Goal: Task Accomplishment & Management: Complete application form

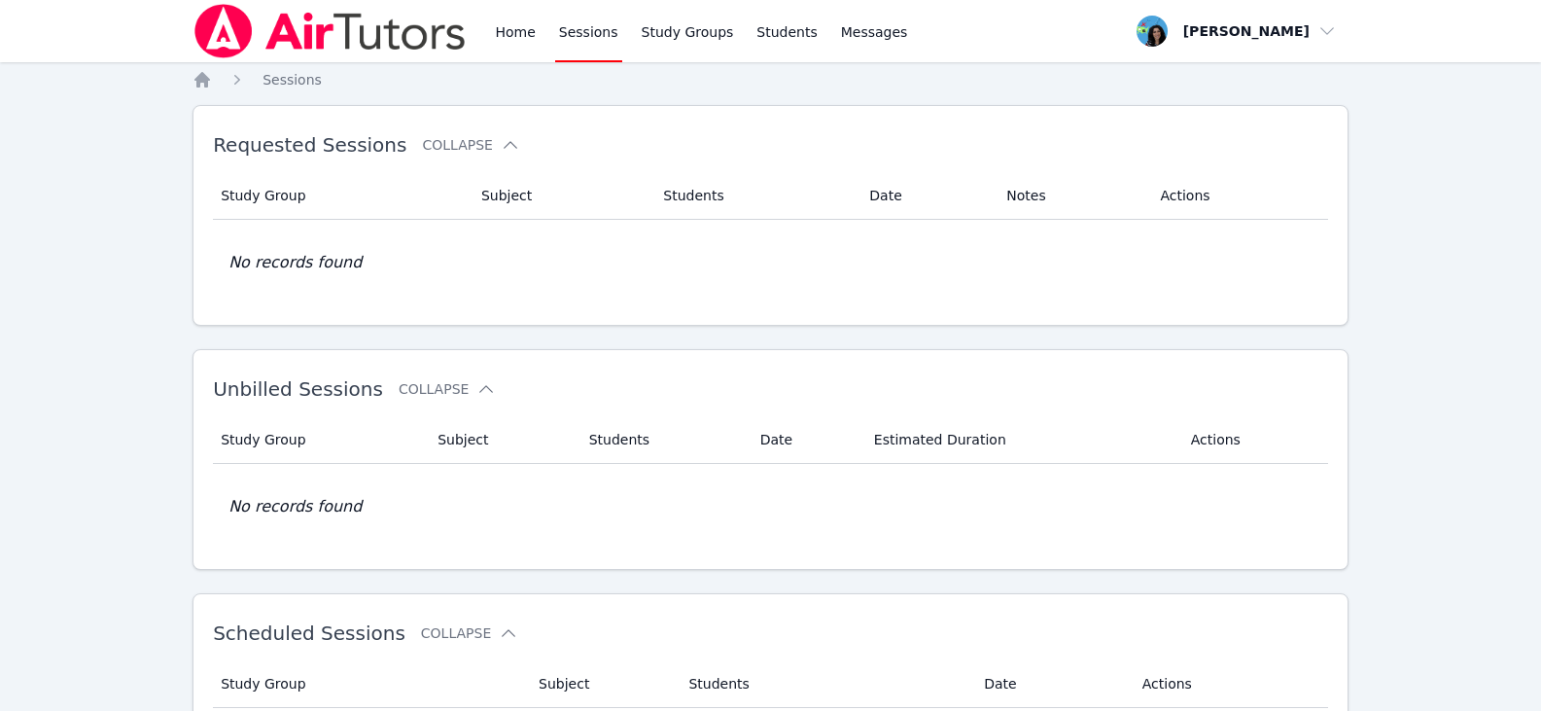
click at [579, 31] on link "Sessions" at bounding box center [588, 31] width 67 height 62
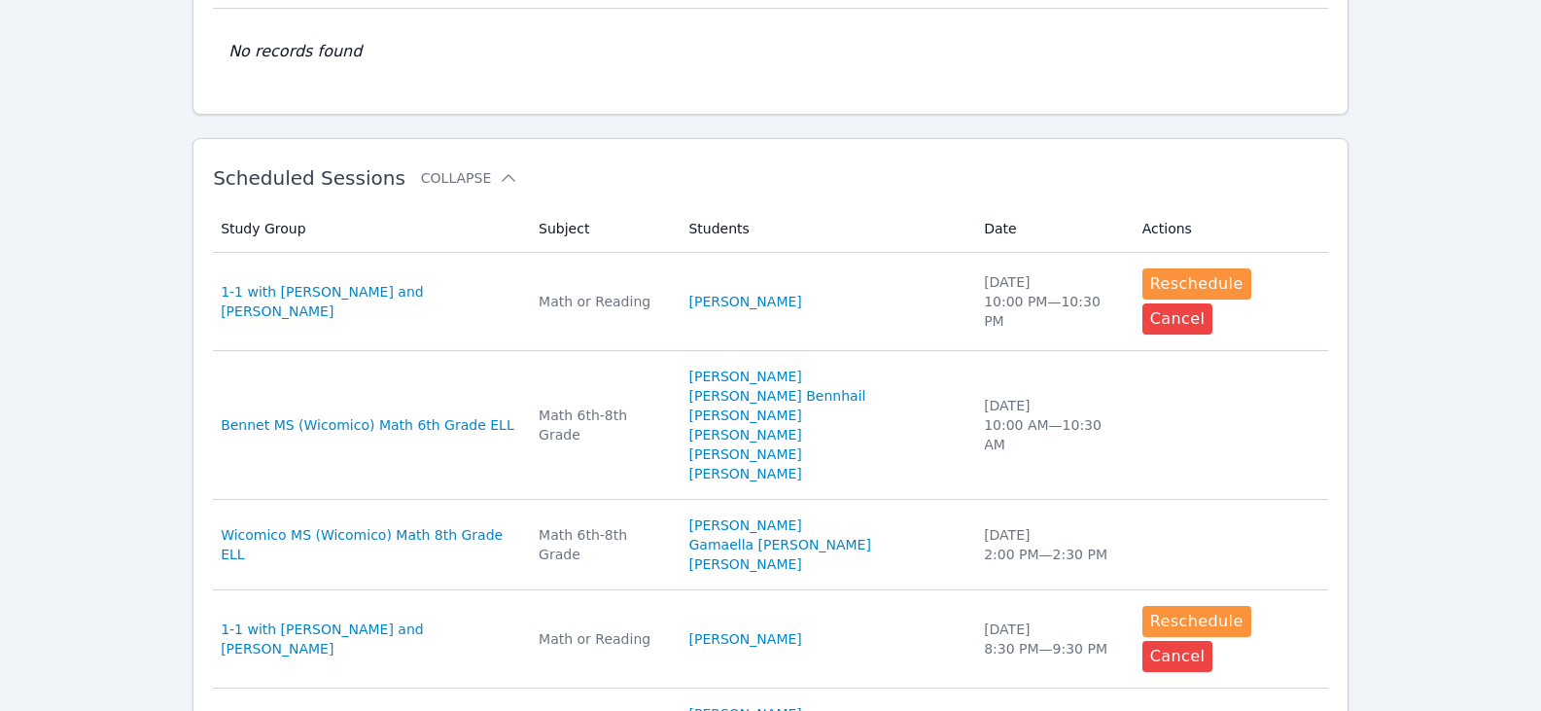
scroll to position [486, 0]
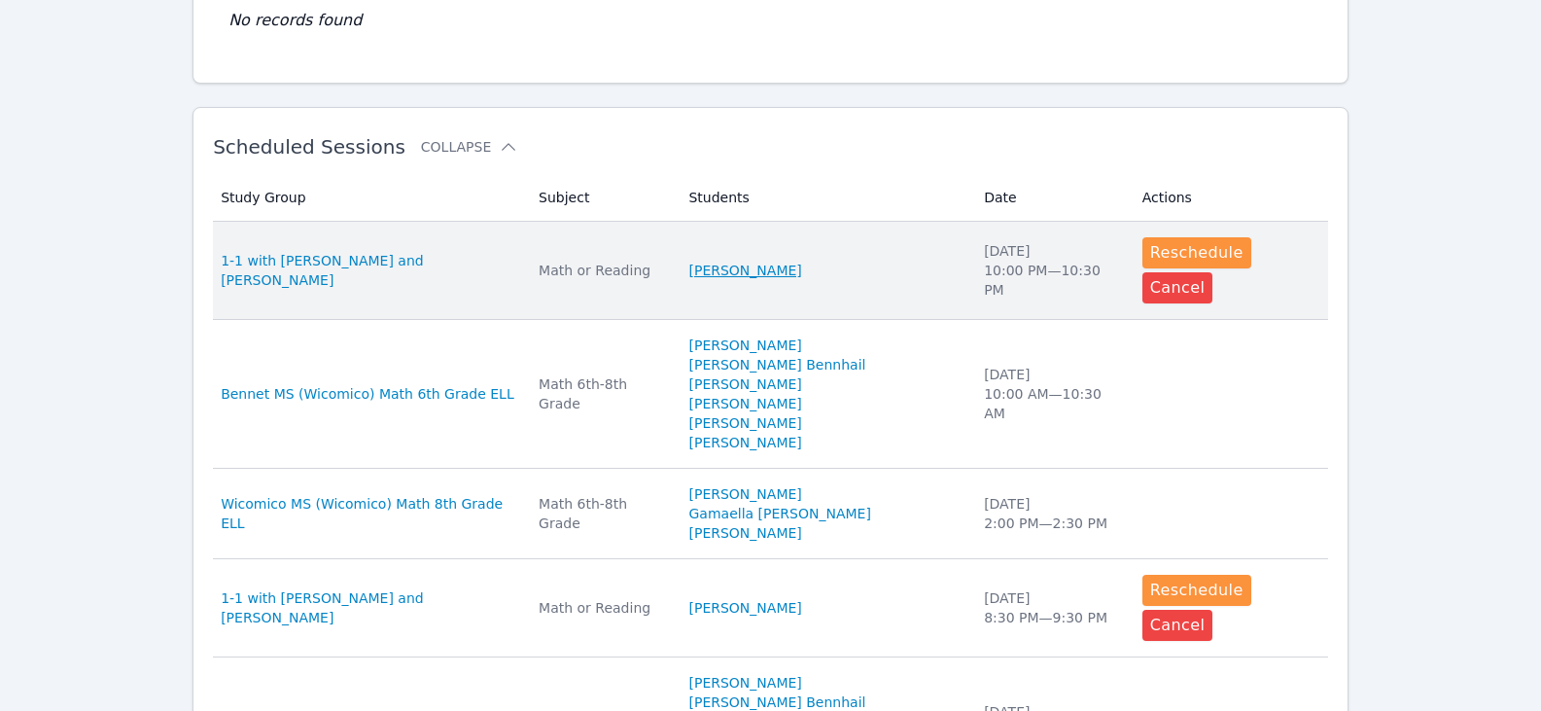
click at [801, 261] on link "[PERSON_NAME]" at bounding box center [745, 270] width 113 height 19
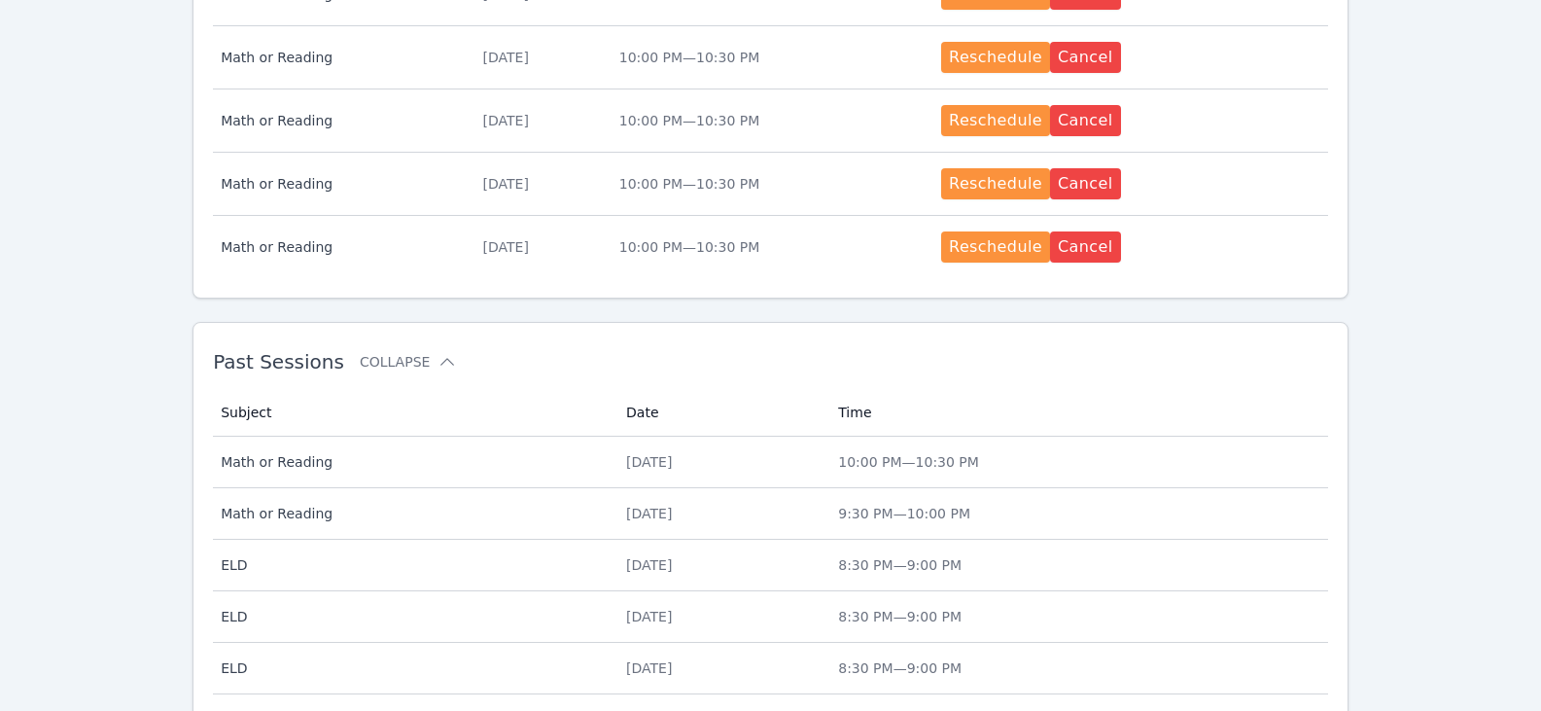
scroll to position [1264, 0]
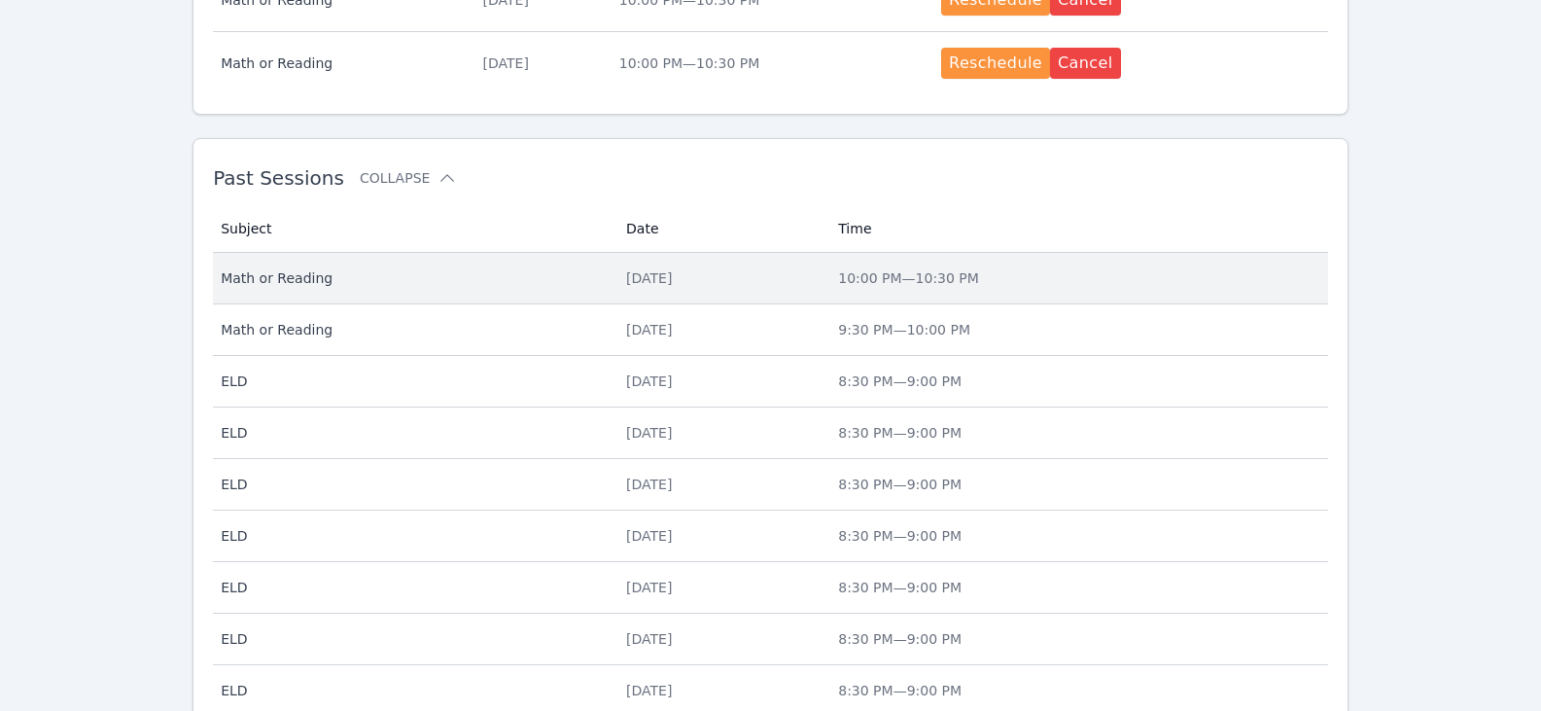
click at [707, 282] on div "[DATE]" at bounding box center [720, 277] width 189 height 19
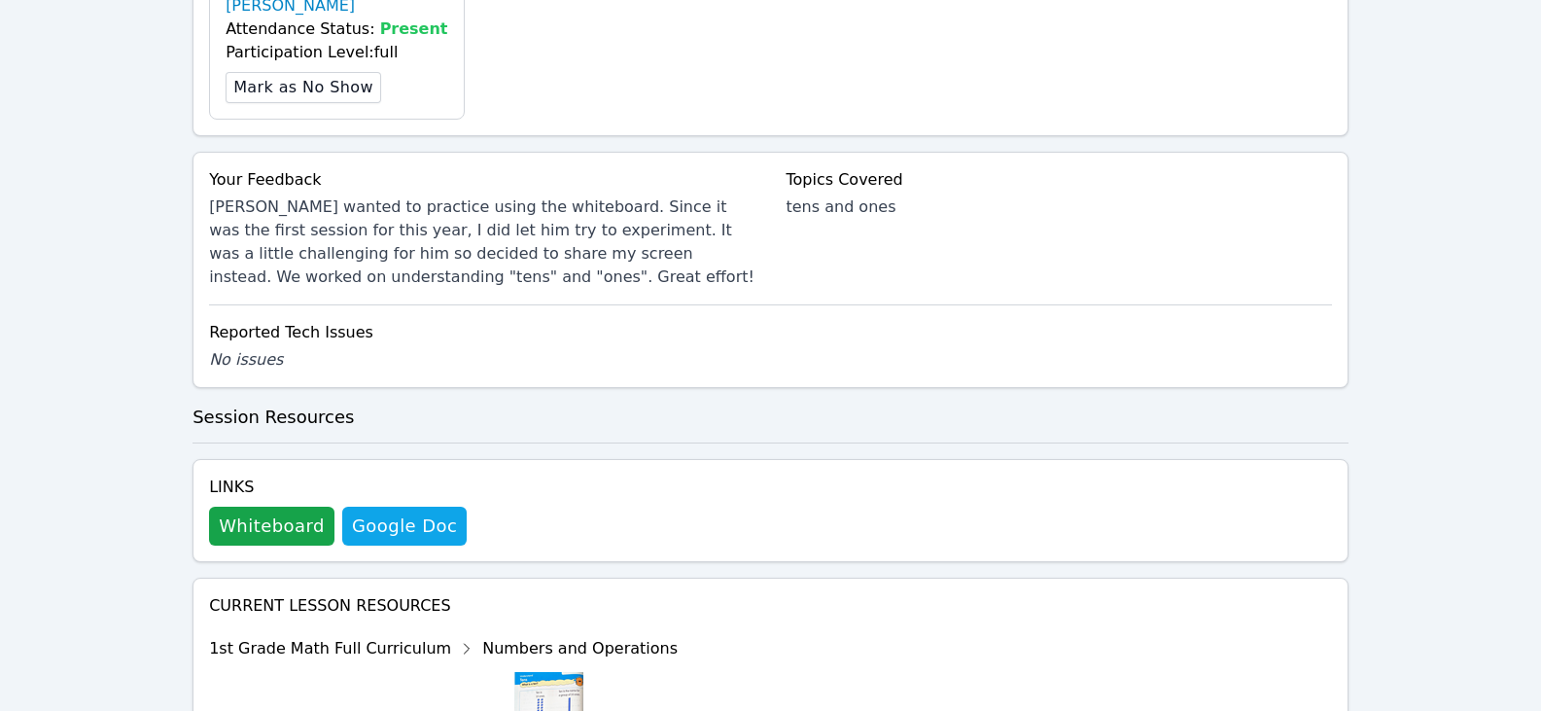
scroll to position [875, 0]
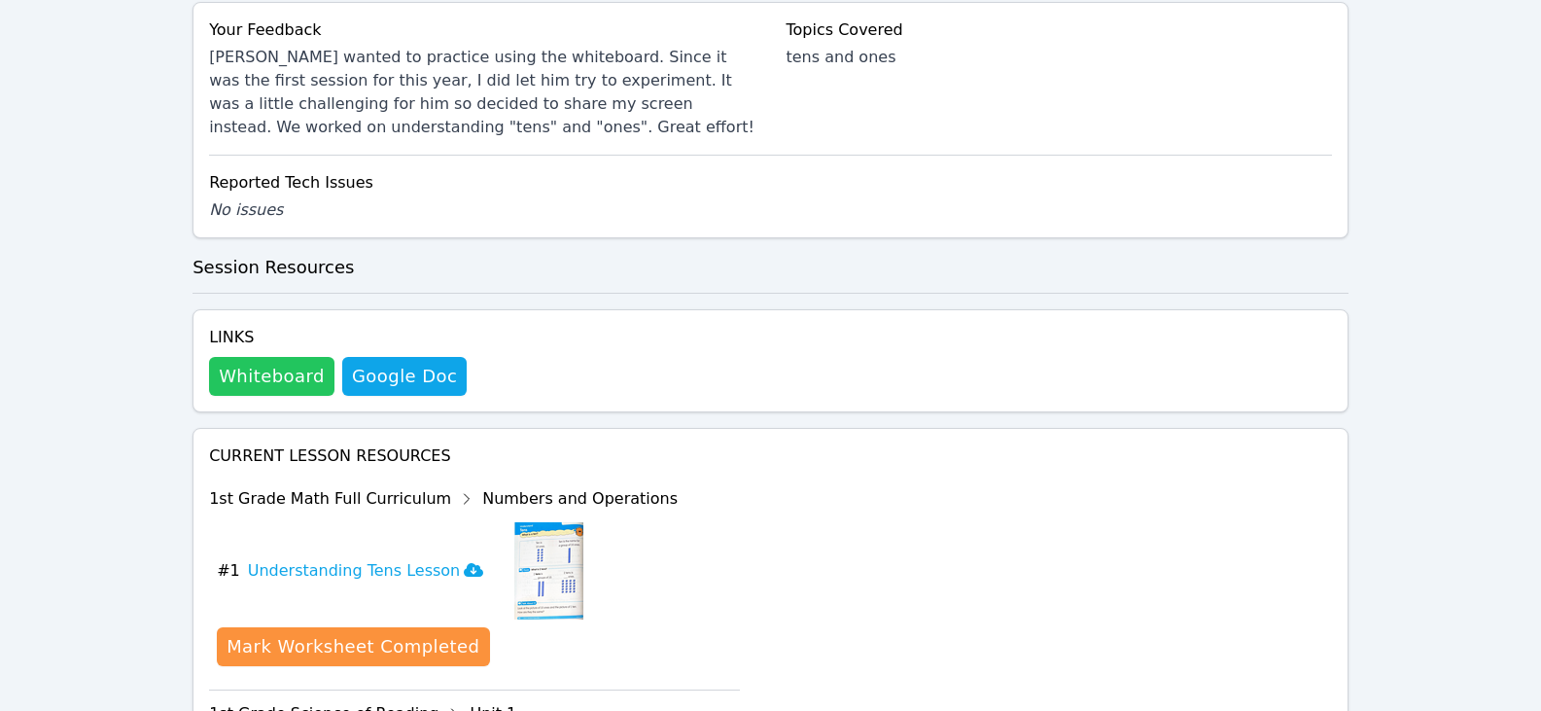
click at [288, 357] on button "Whiteboard" at bounding box center [271, 376] width 125 height 39
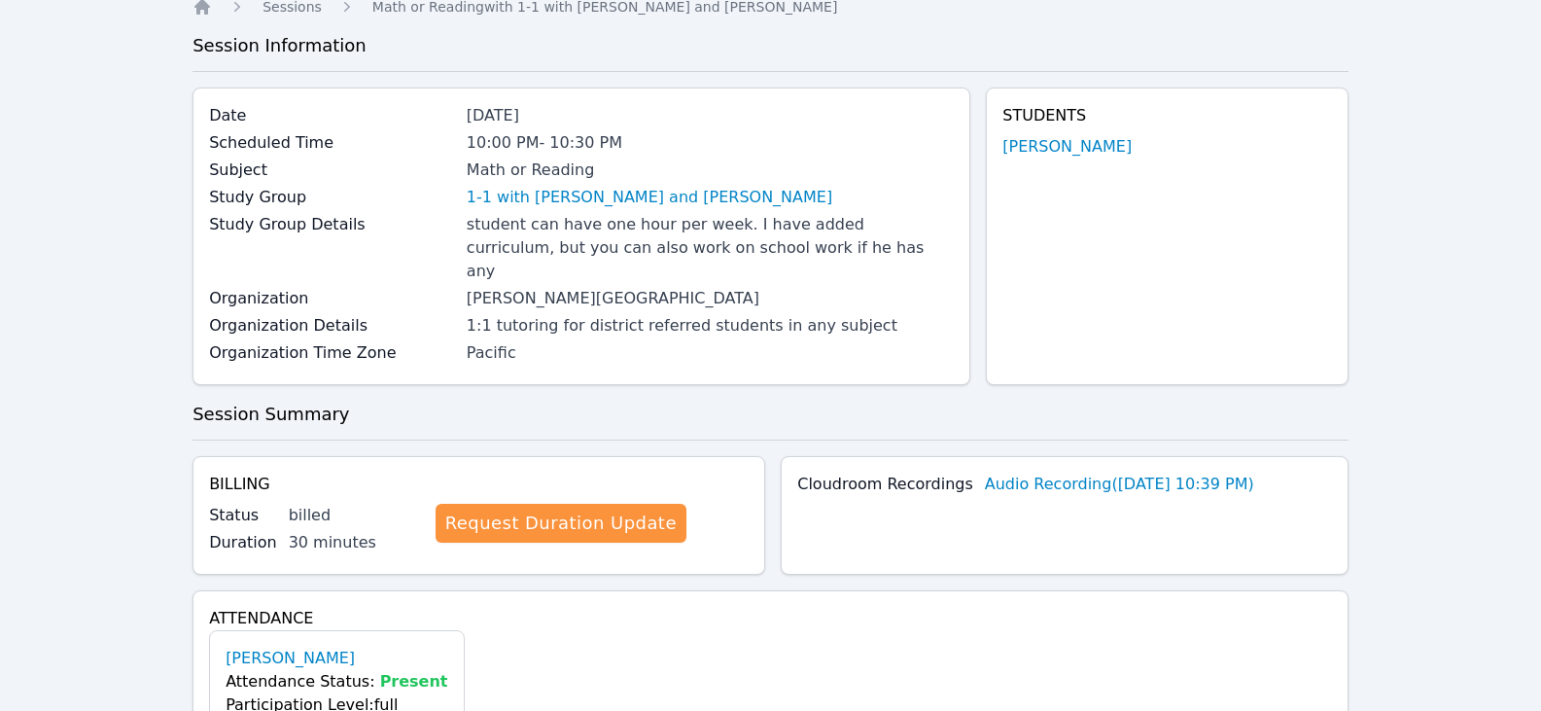
scroll to position [0, 0]
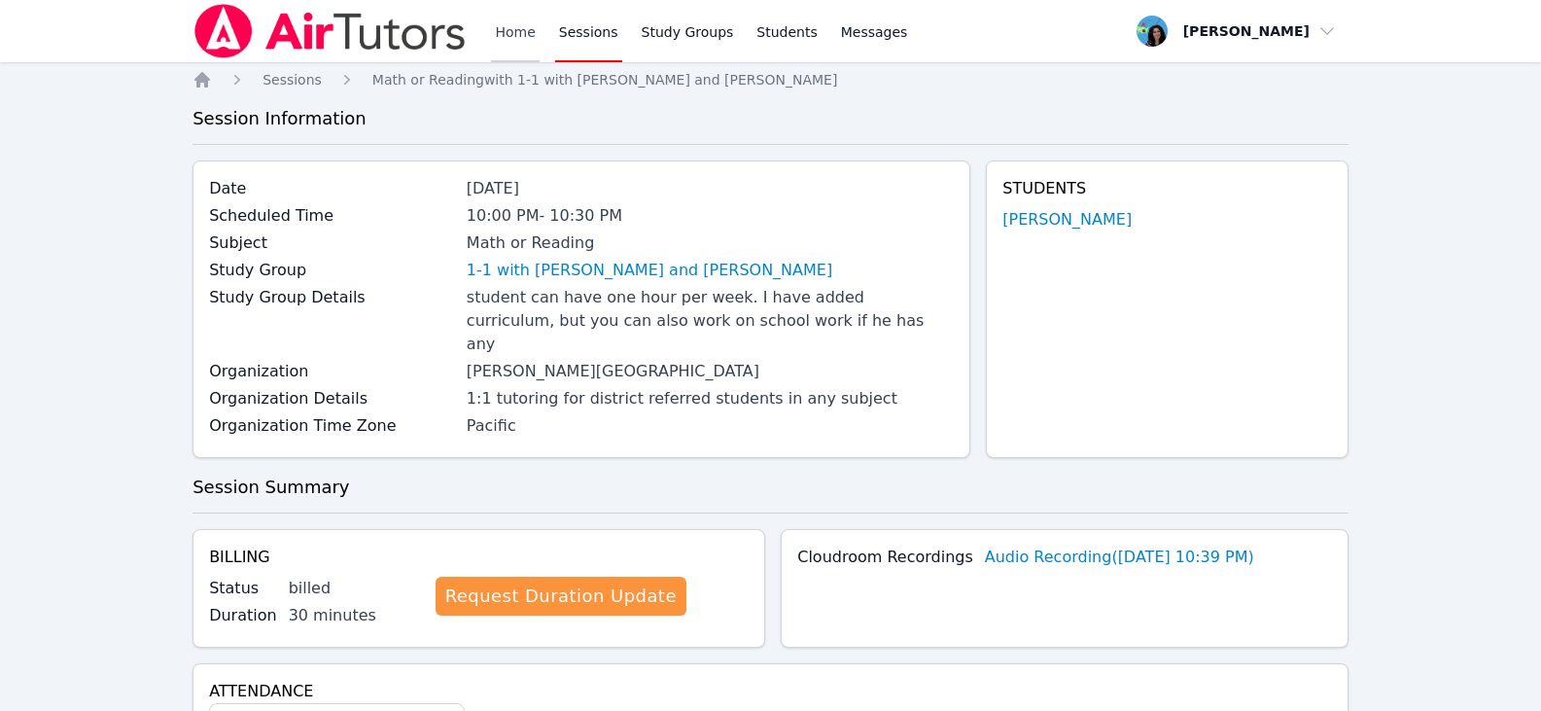
click at [502, 29] on link "Home" at bounding box center [515, 31] width 48 height 62
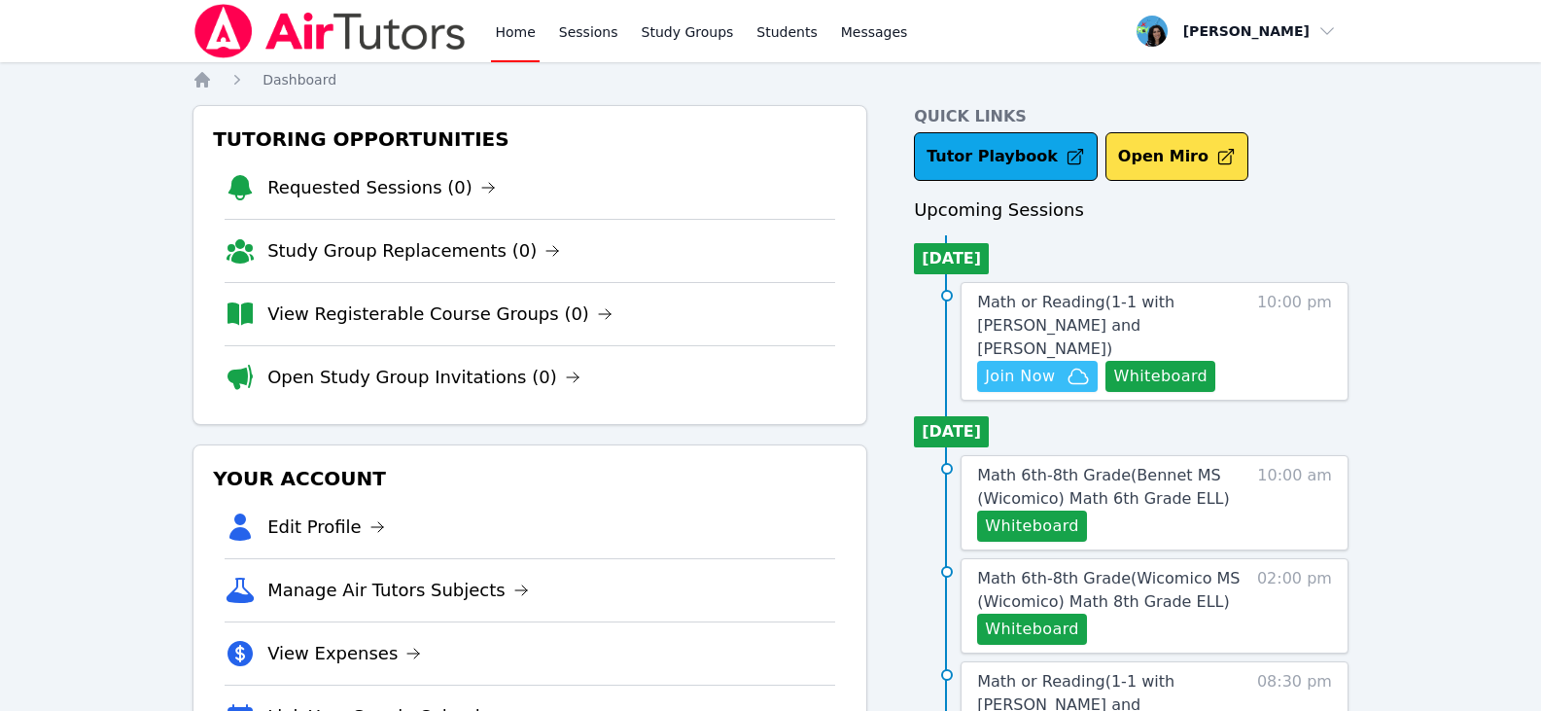
click at [1033, 365] on span "Join Now" at bounding box center [1020, 376] width 70 height 23
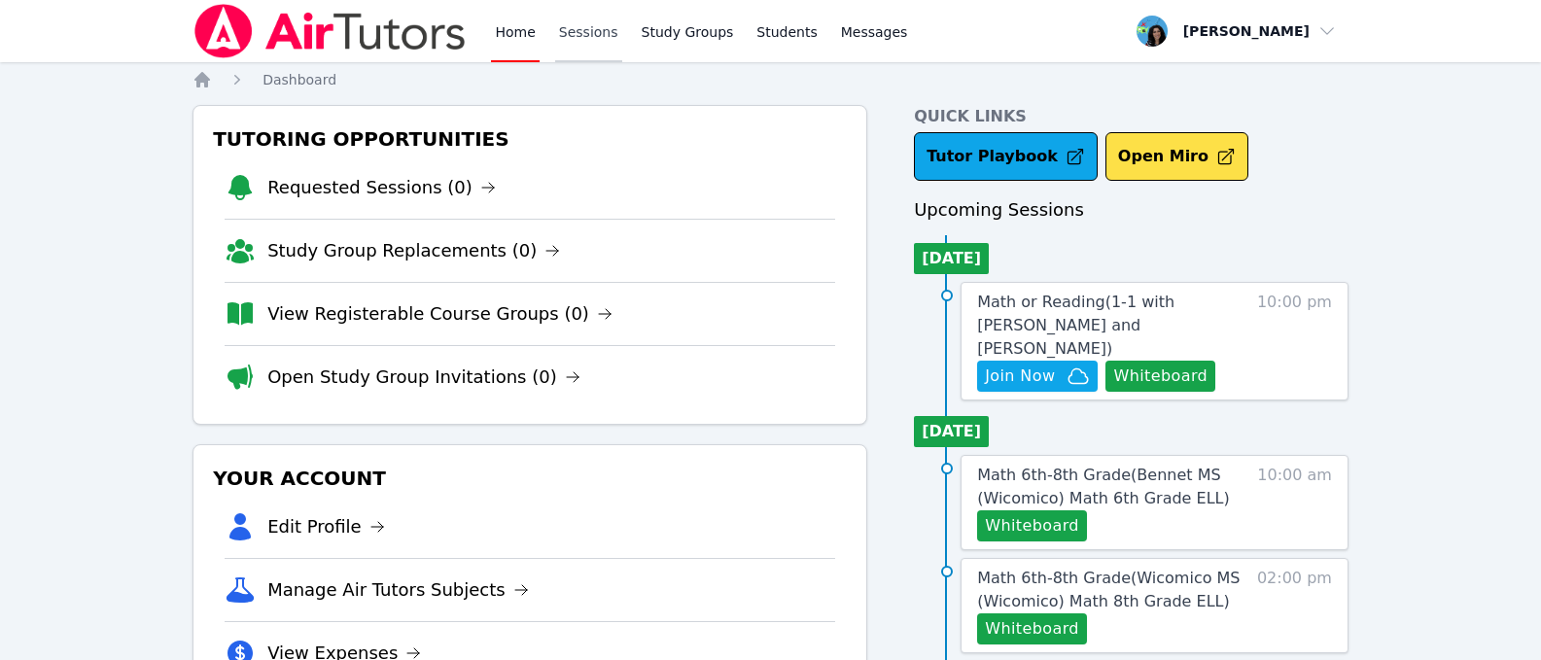
click at [576, 40] on link "Sessions" at bounding box center [588, 31] width 67 height 62
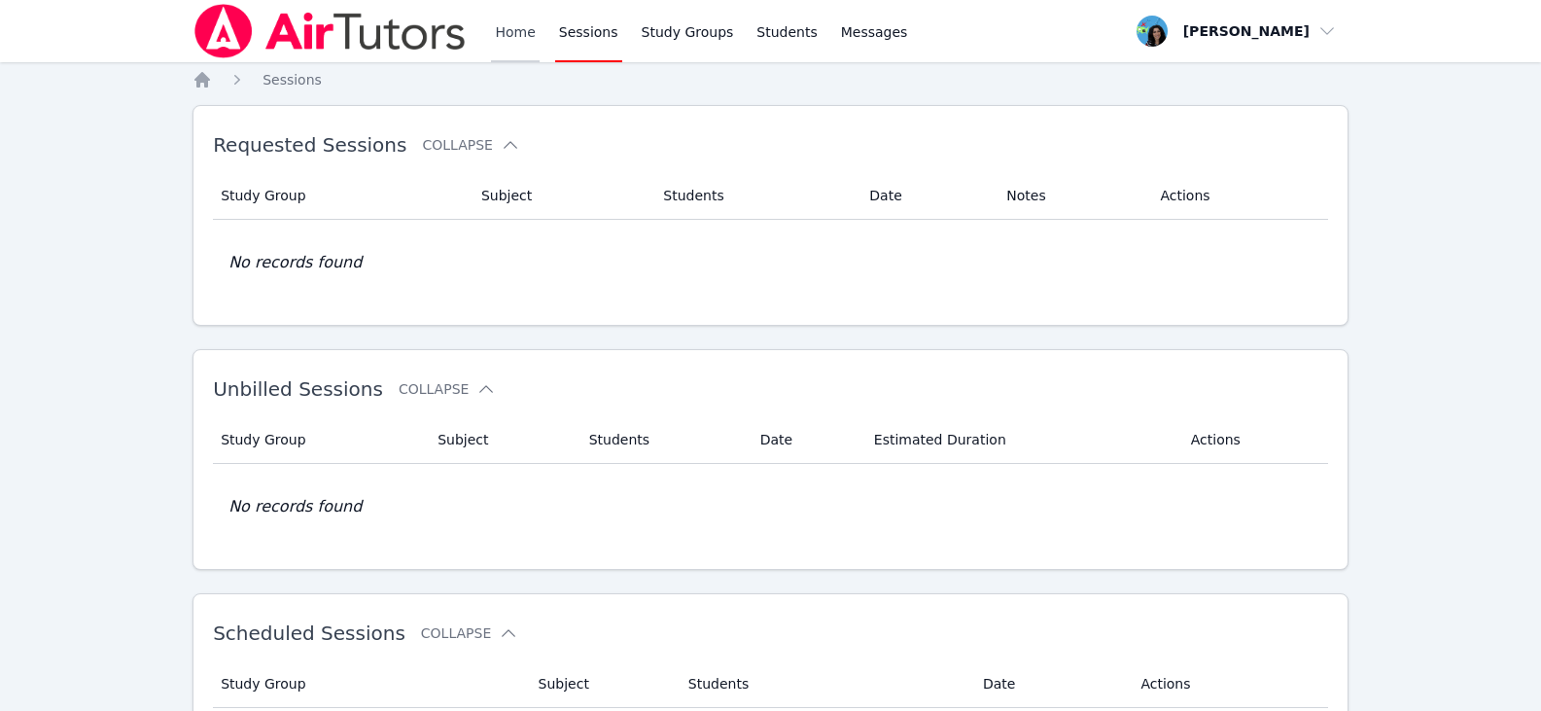
click at [519, 21] on link "Home" at bounding box center [515, 31] width 48 height 62
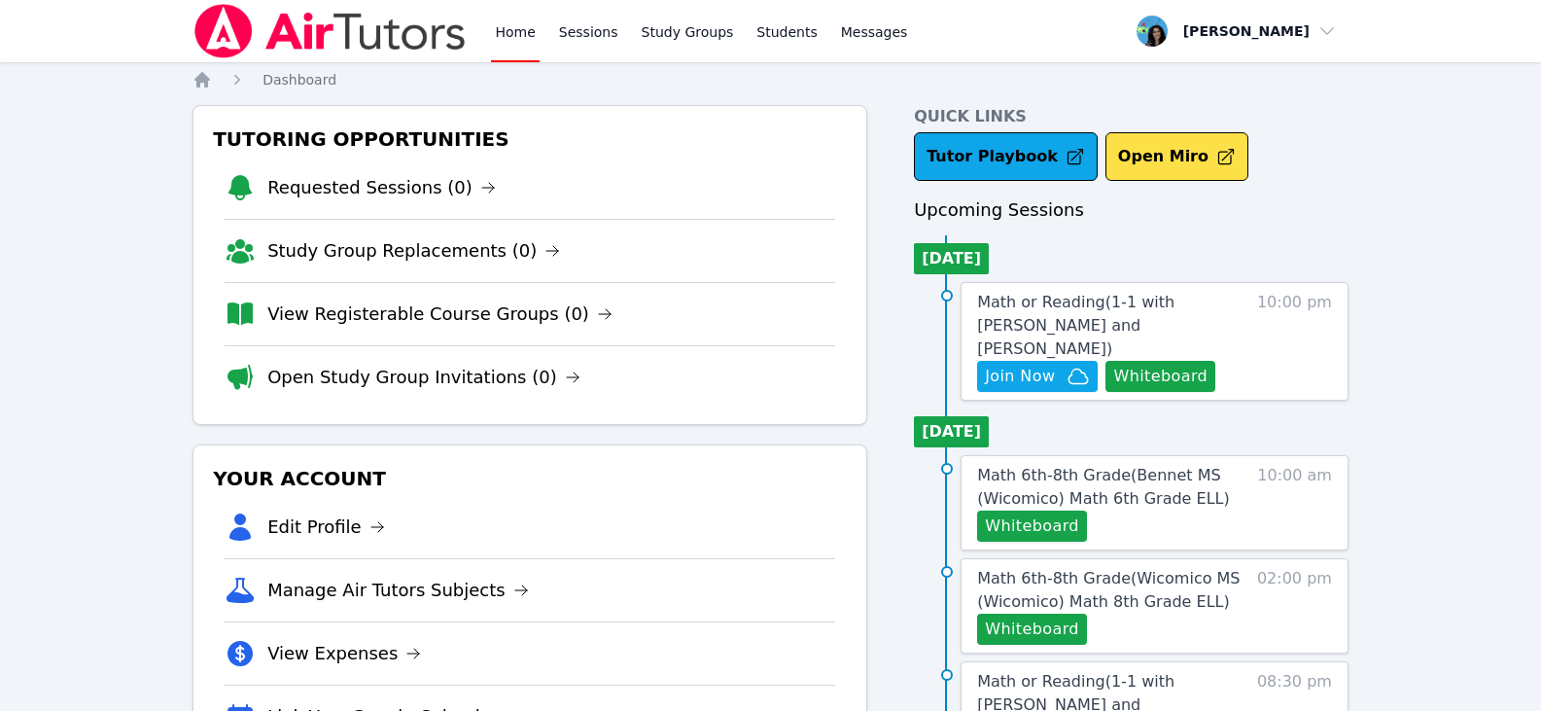
click at [510, 38] on link "Home" at bounding box center [515, 31] width 48 height 62
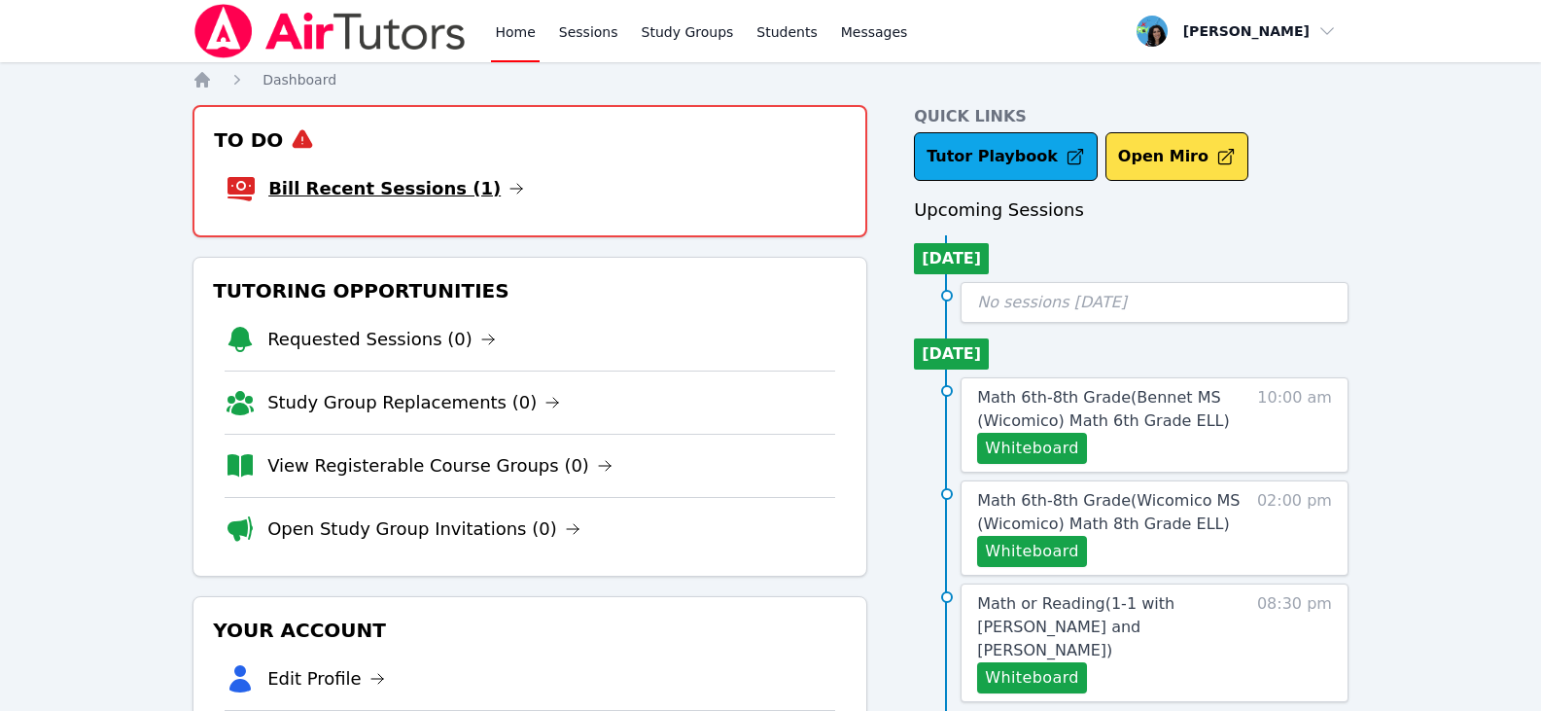
click at [509, 186] on icon at bounding box center [517, 189] width 16 height 16
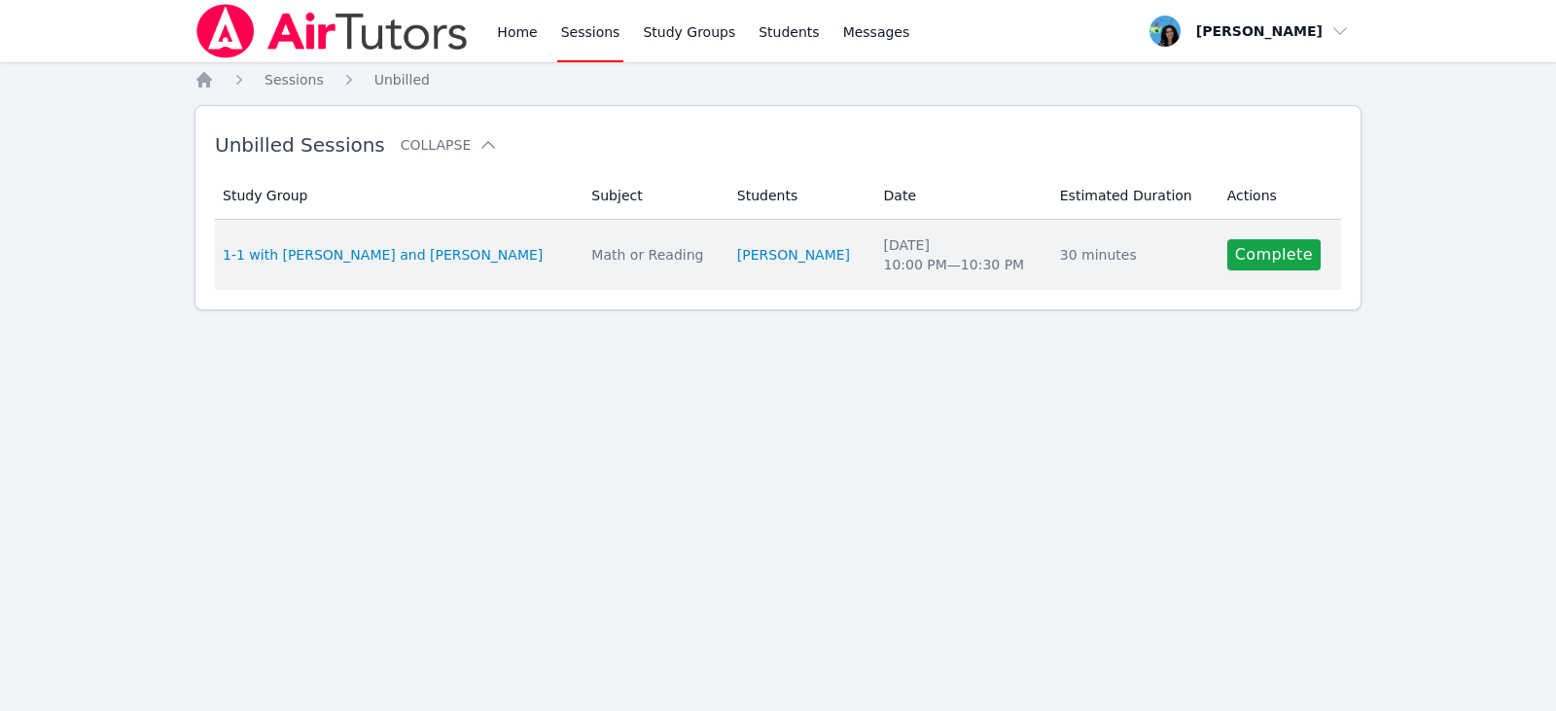
click at [1216, 242] on td "Actions Complete" at bounding box center [1278, 255] width 125 height 70
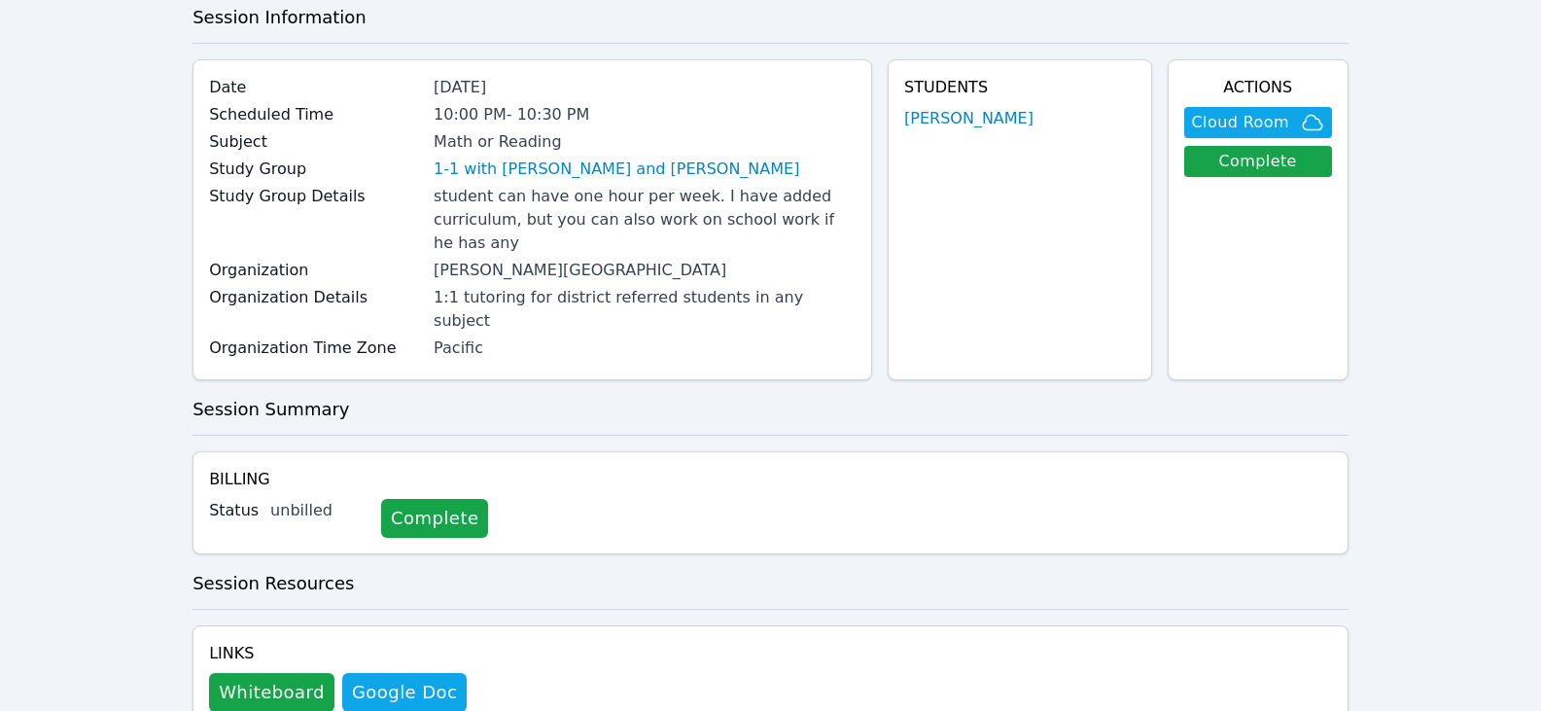
scroll to position [195, 0]
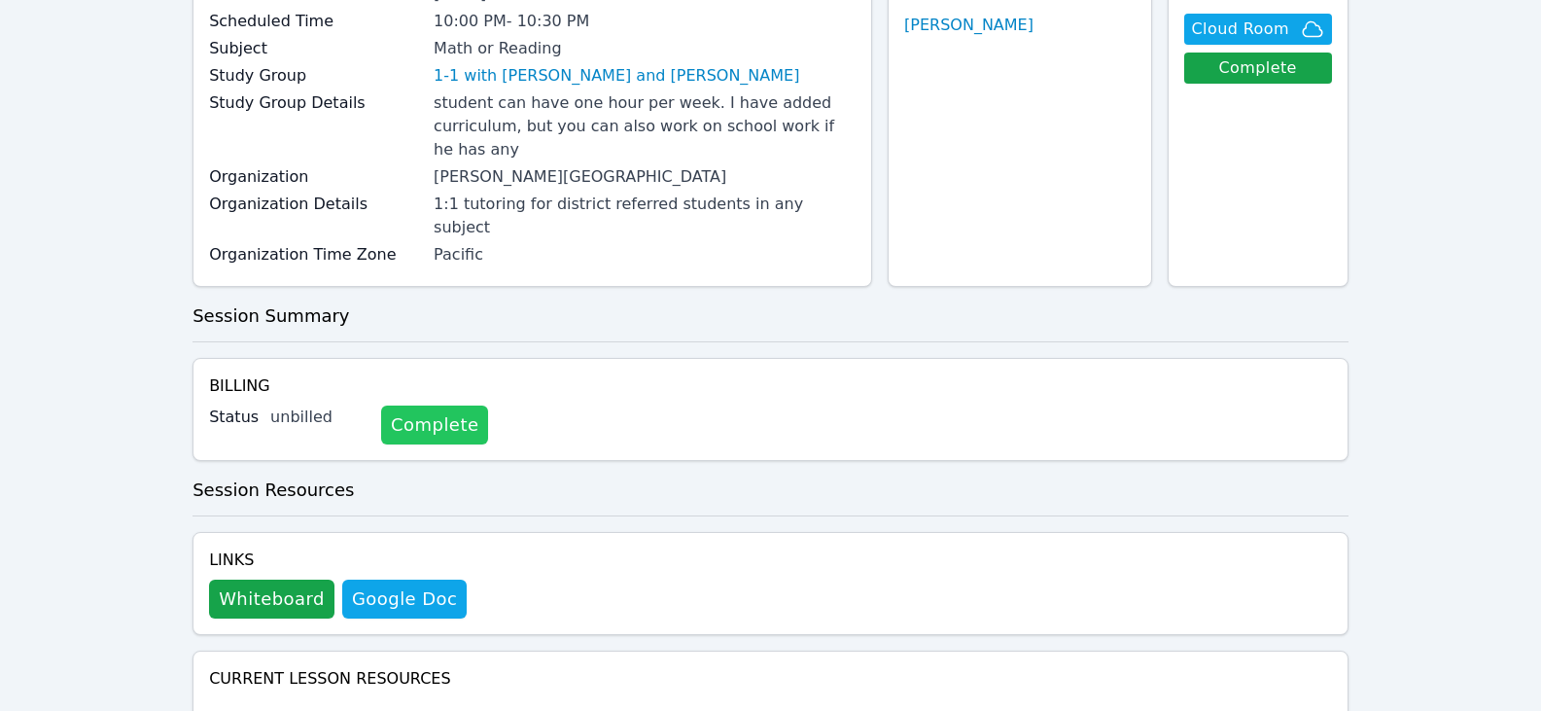
click at [414, 406] on link "Complete" at bounding box center [434, 425] width 107 height 39
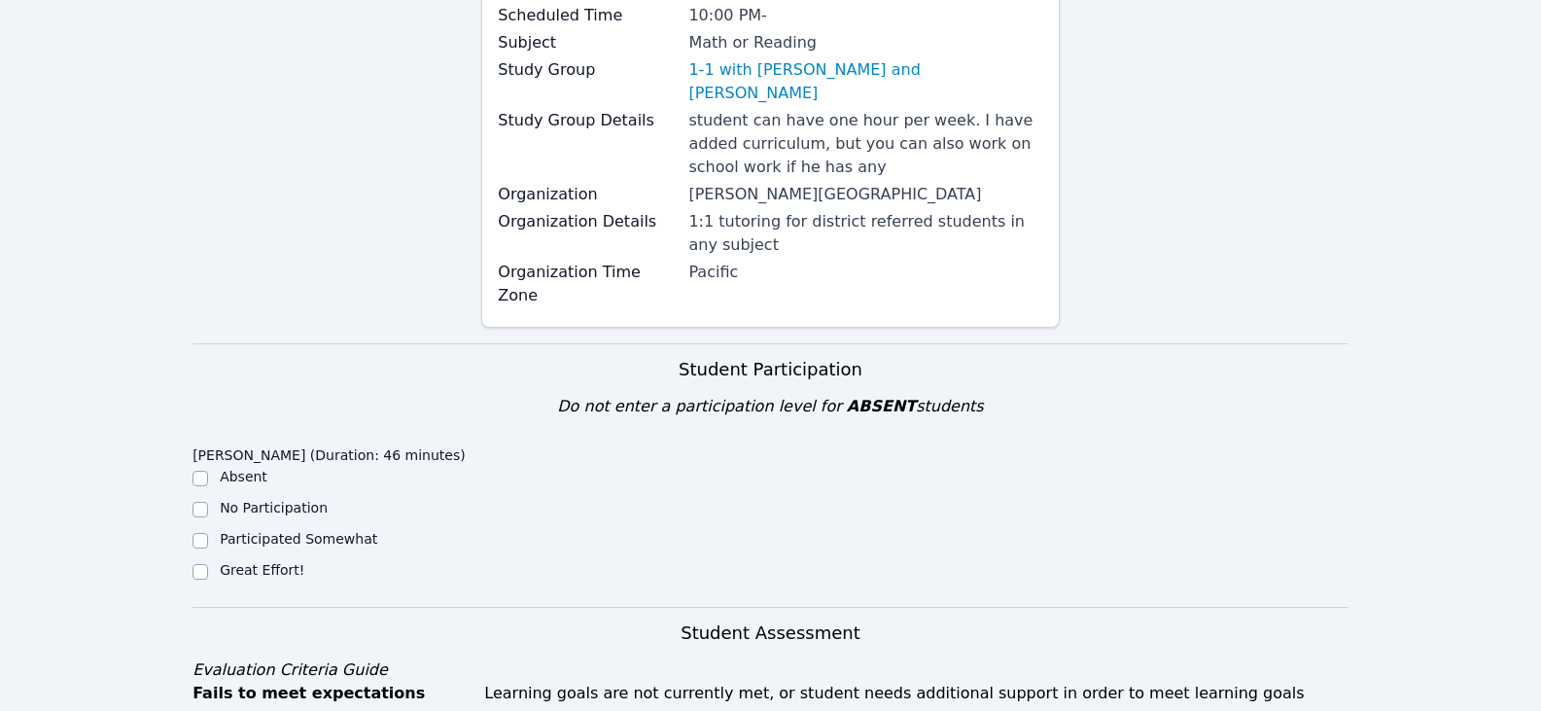
scroll to position [486, 0]
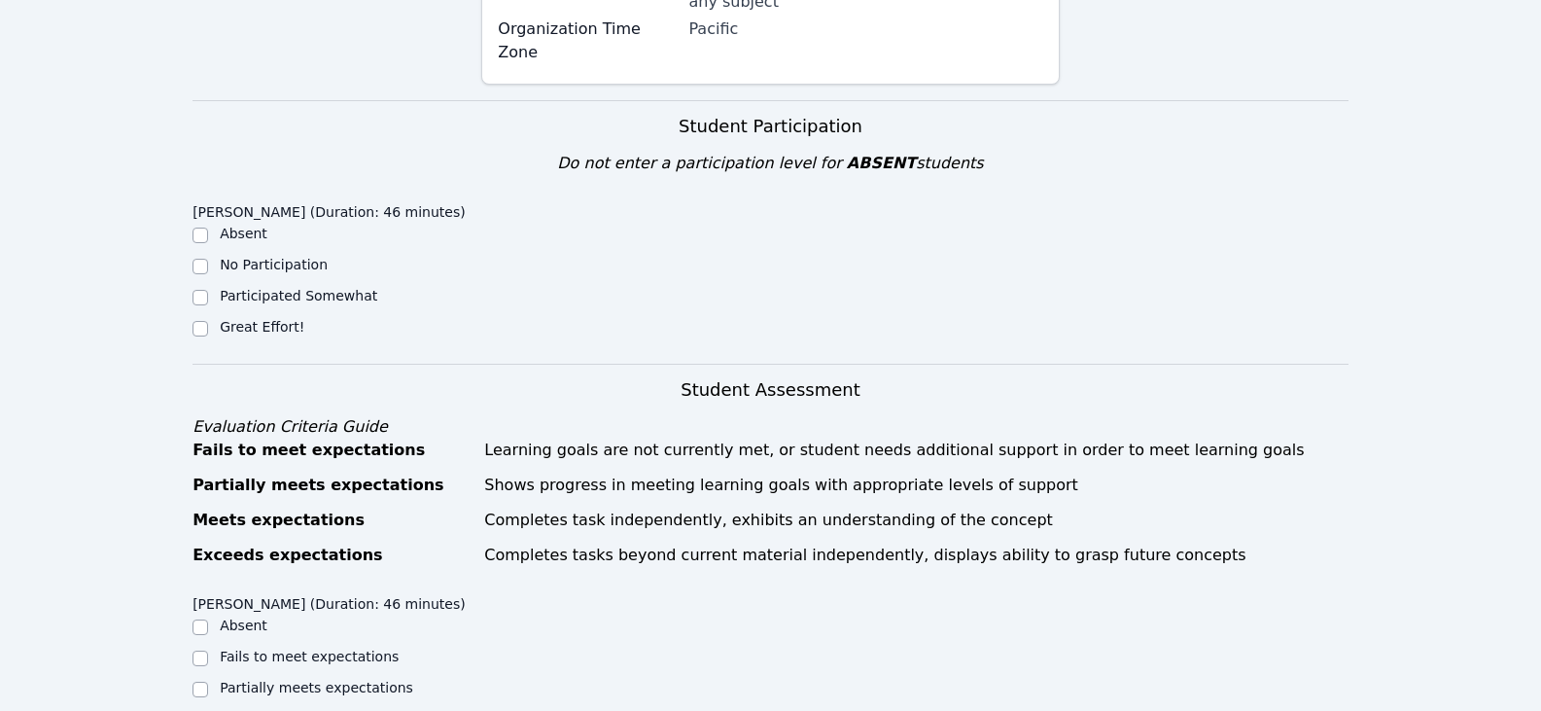
click at [237, 319] on label "Great Effort!" at bounding box center [262, 327] width 85 height 16
click at [208, 321] on input "Great Effort!" at bounding box center [201, 329] width 16 height 16
checkbox input "true"
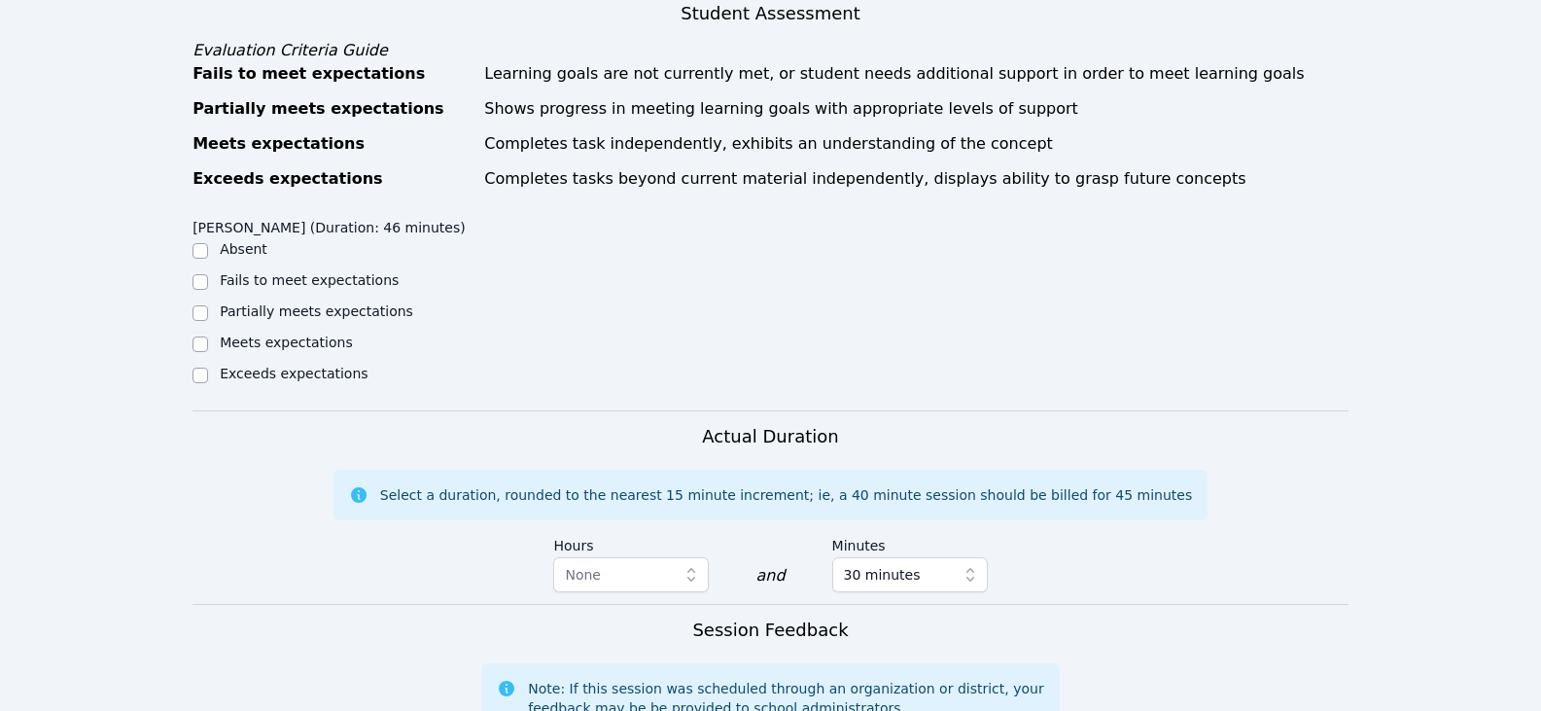
scroll to position [668, 0]
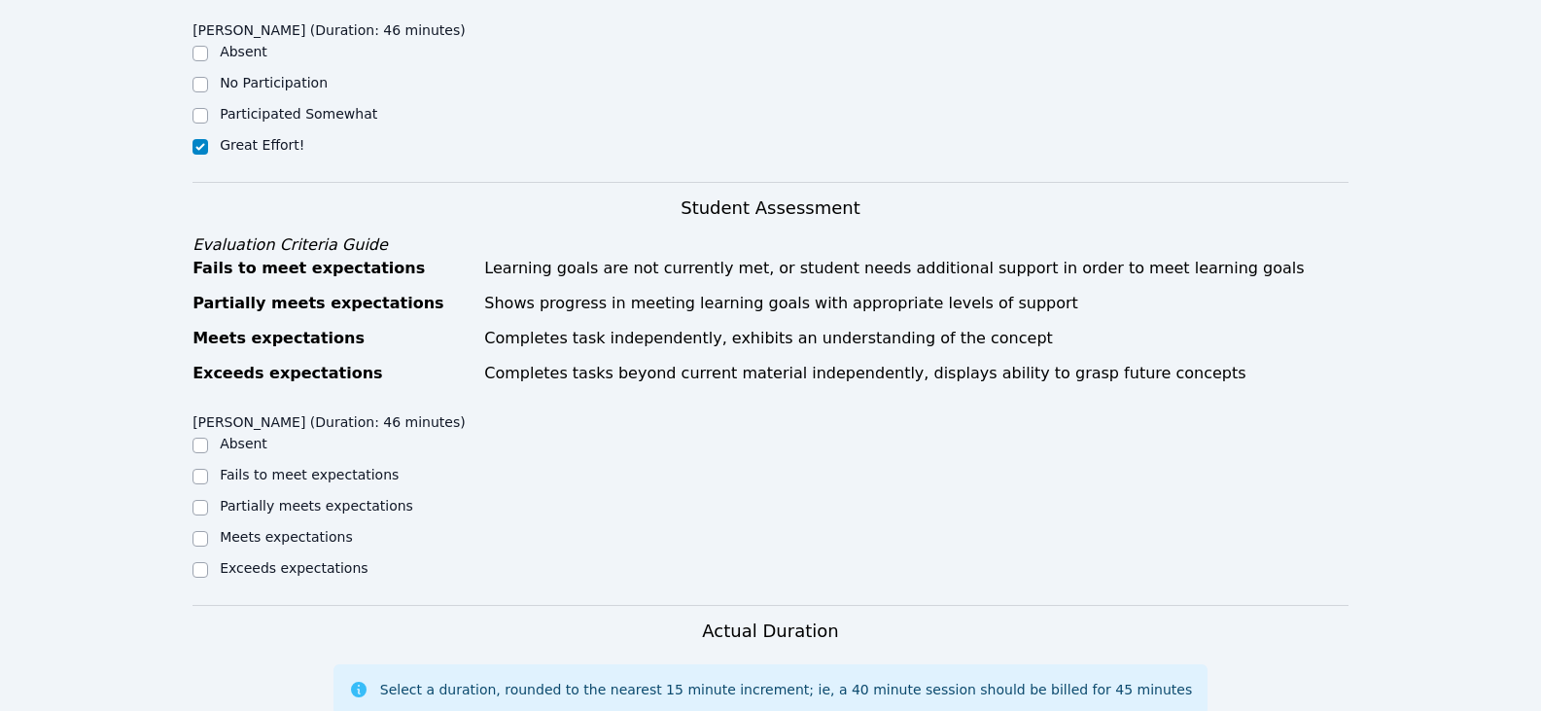
click at [325, 529] on label "Meets expectations" at bounding box center [286, 537] width 133 height 16
click at [208, 531] on input "Meets expectations" at bounding box center [201, 539] width 16 height 16
checkbox input "true"
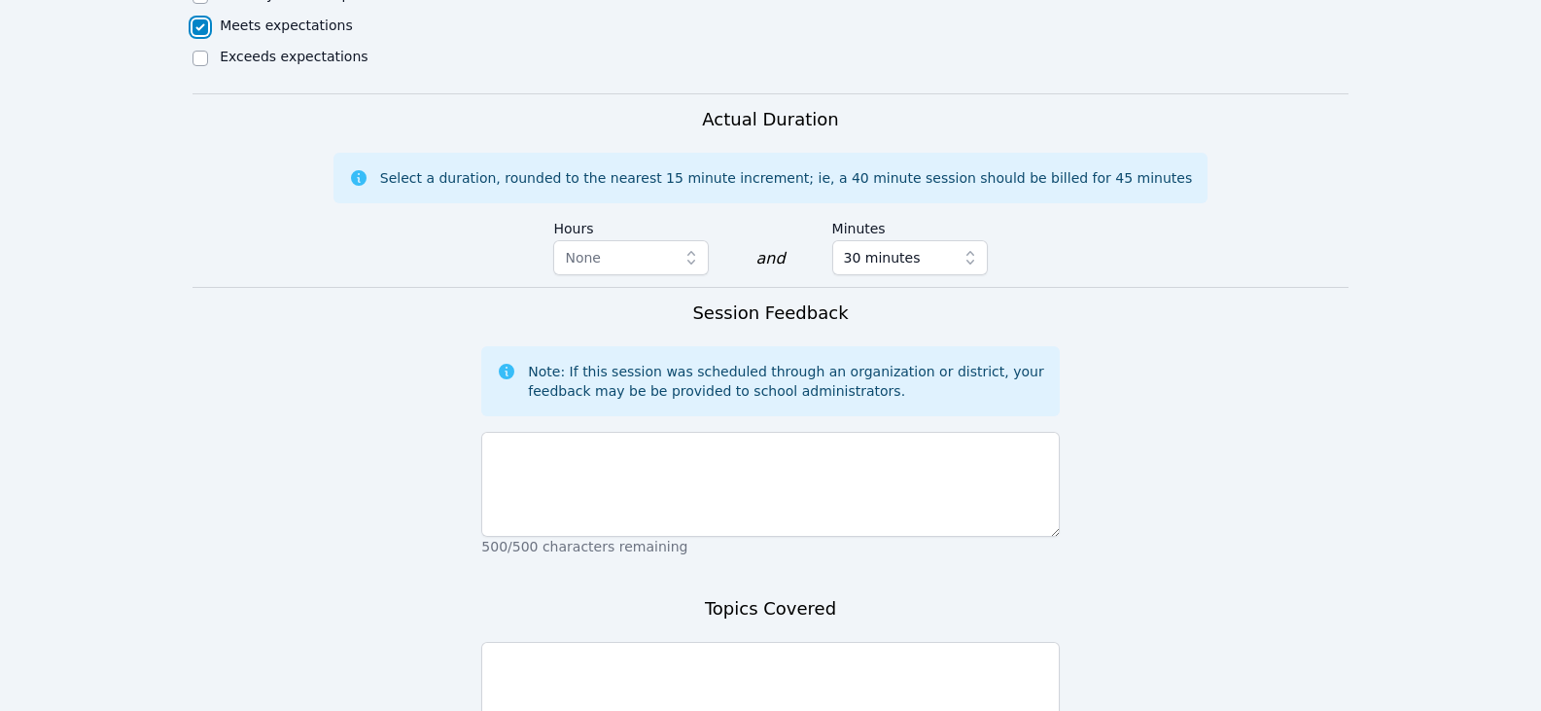
scroll to position [1349, 0]
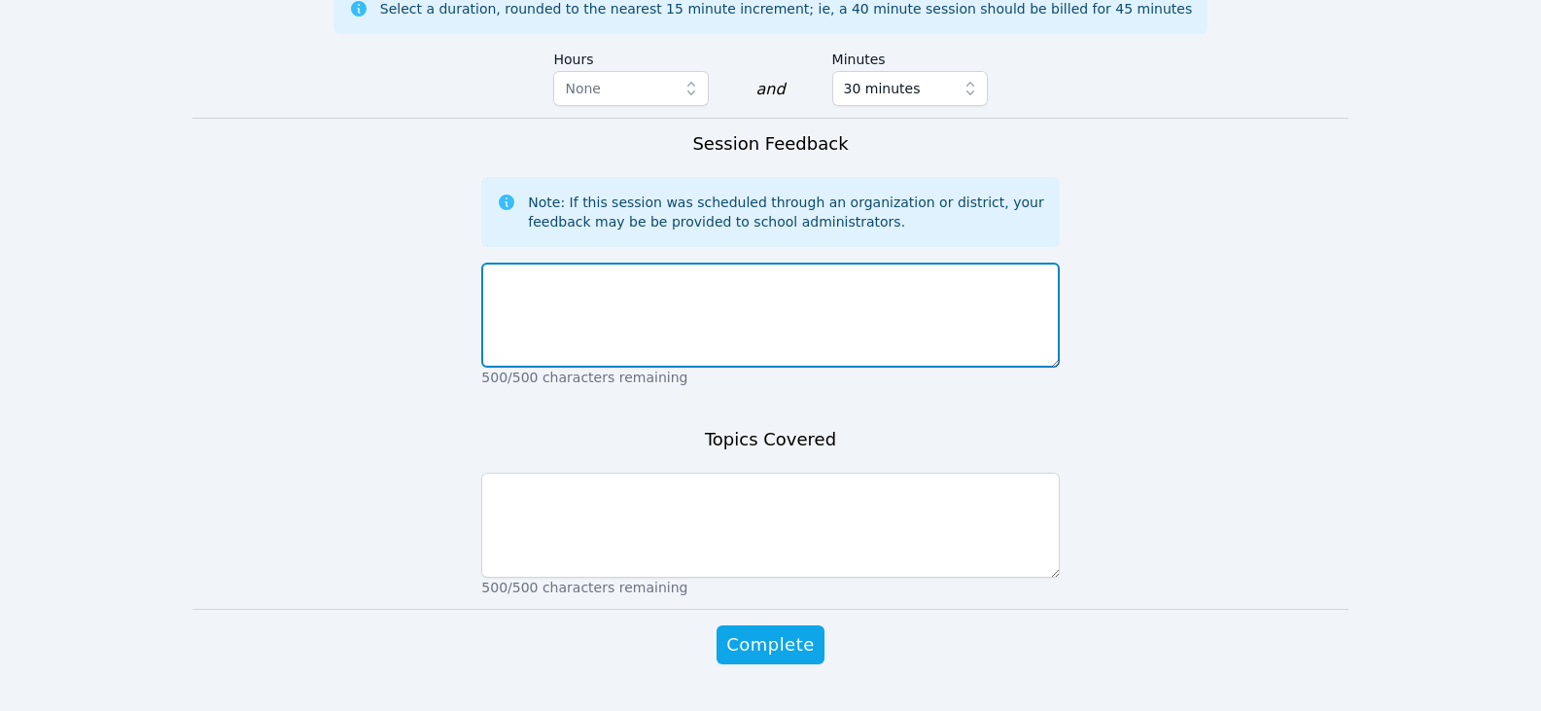
click at [684, 266] on textarea at bounding box center [770, 315] width 578 height 105
click at [679, 263] on textarea "Ali worked on word problems with making groups of ten" at bounding box center [770, 315] width 578 height 105
click at [703, 263] on textarea "Ali worked on word problems with making groups of ten" at bounding box center [770, 315] width 578 height 105
click at [742, 263] on textarea "Ali worked on word problems with making groups of ten" at bounding box center [770, 315] width 578 height 105
click at [700, 263] on textarea "Ali worked on word problems with making groups of ten" at bounding box center [770, 315] width 578 height 105
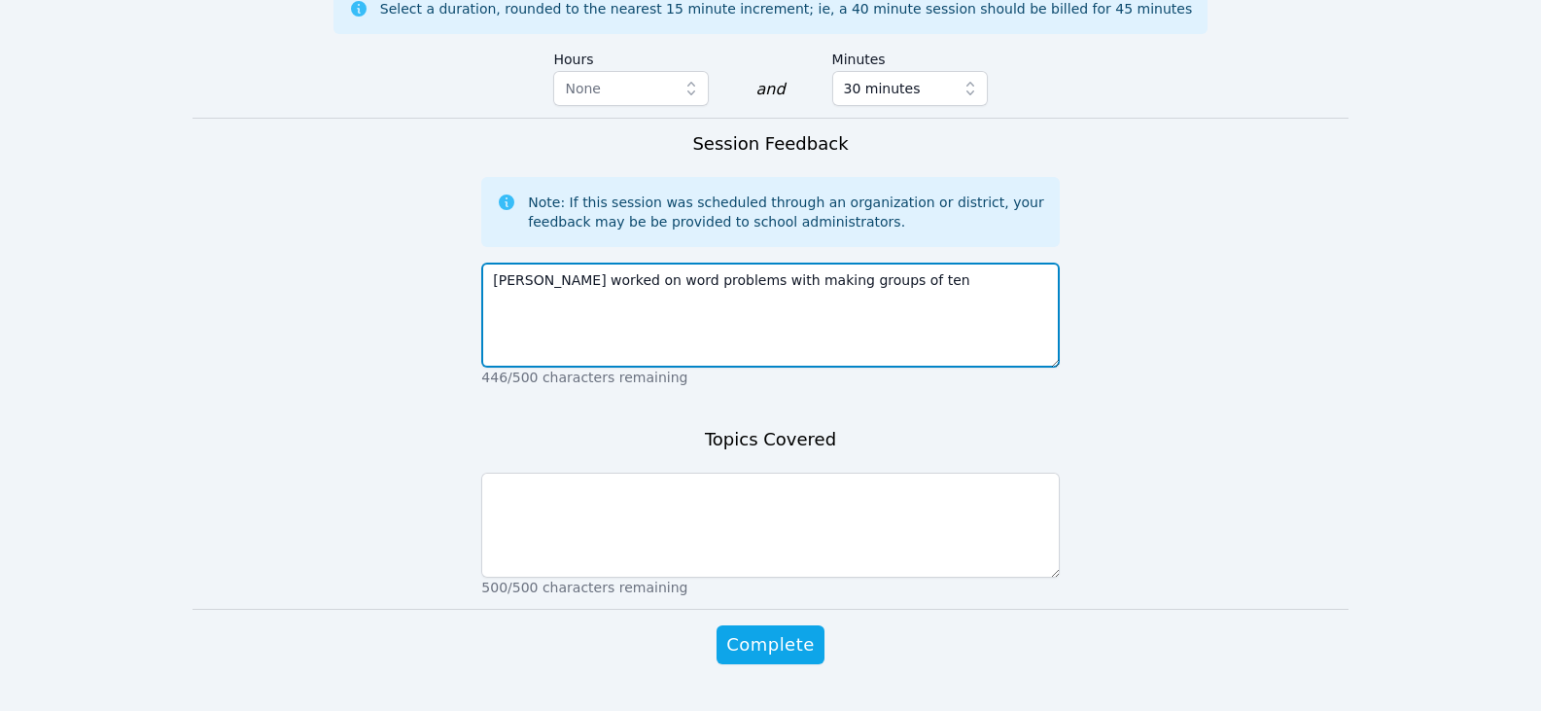
click at [708, 263] on textarea "Ali worked on word problems with making groups of ten" at bounding box center [770, 315] width 578 height 105
click at [836, 263] on textarea "Ali worked on word problems with making groups of ten" at bounding box center [770, 315] width 578 height 105
type textarea "Ali worked on word problems with making groups of ten and ones. He did a great …"
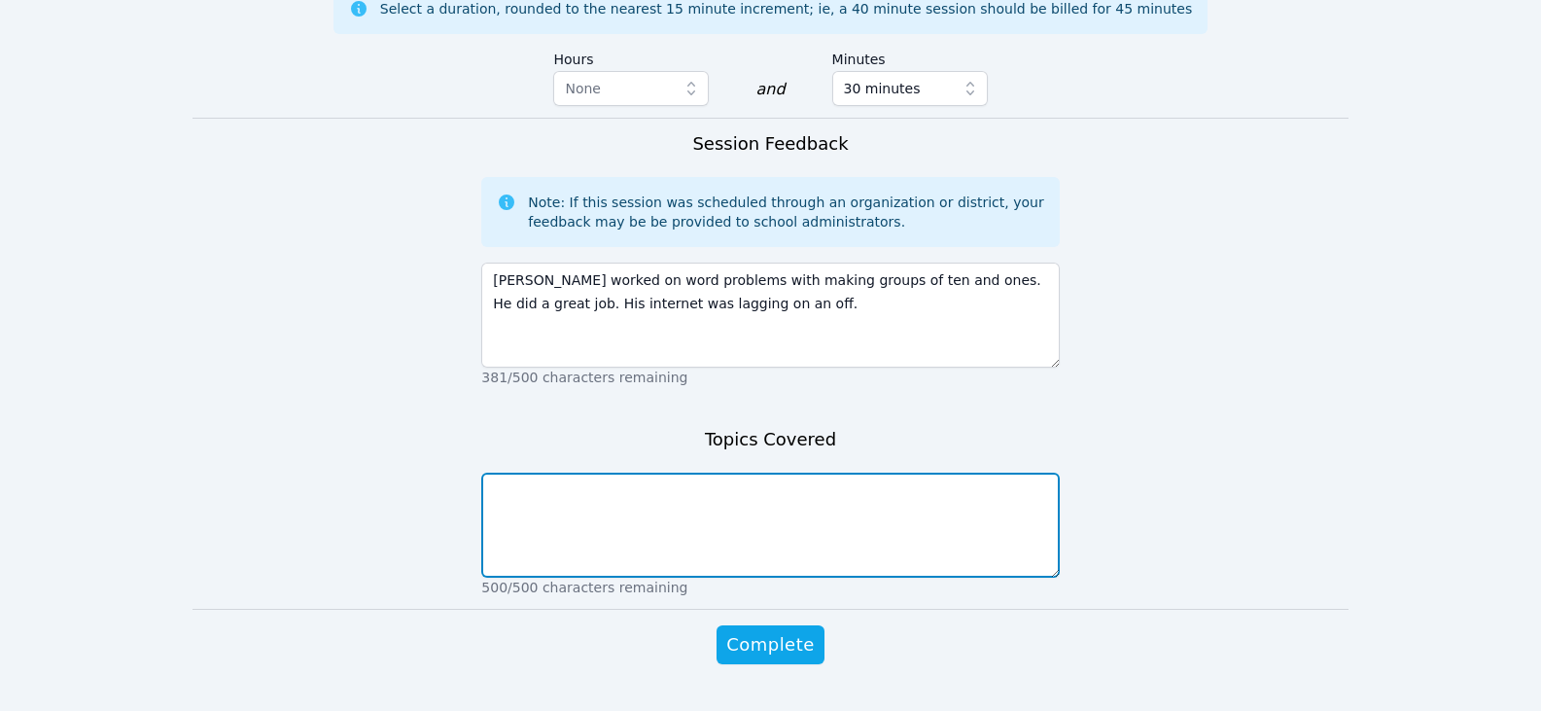
click at [761, 506] on textarea at bounding box center [770, 525] width 578 height 105
type textarea "groups of tens and ones"
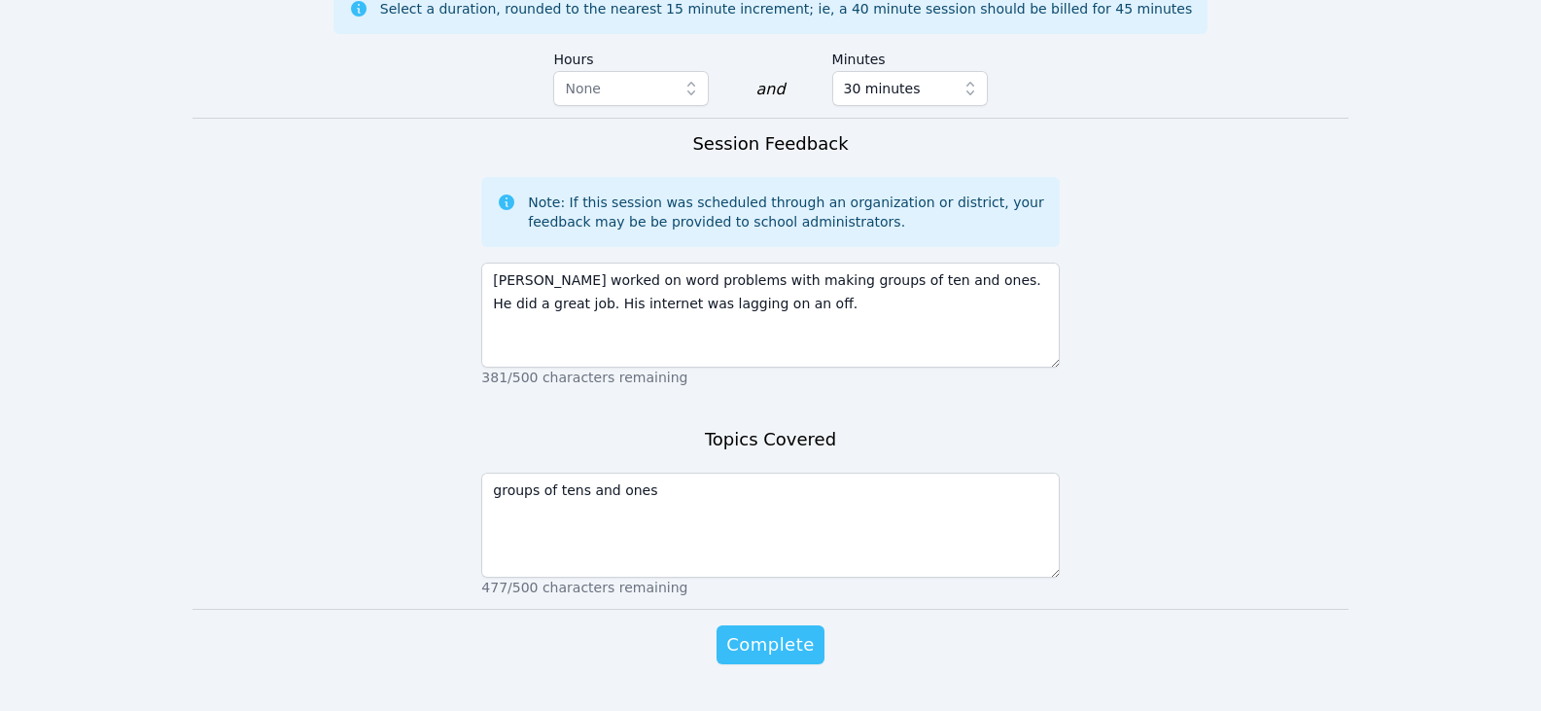
click at [750, 631] on span "Complete" at bounding box center [770, 644] width 88 height 27
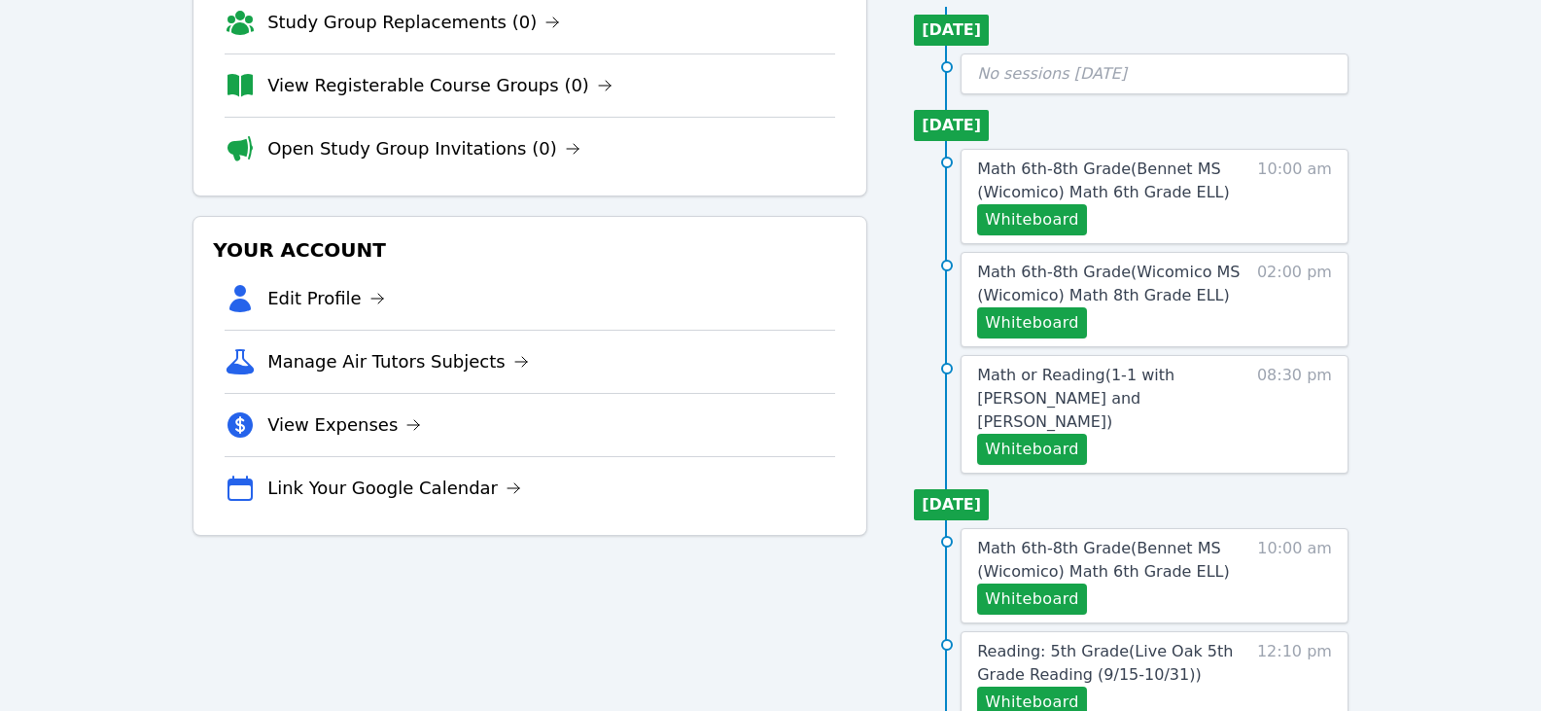
scroll to position [195, 0]
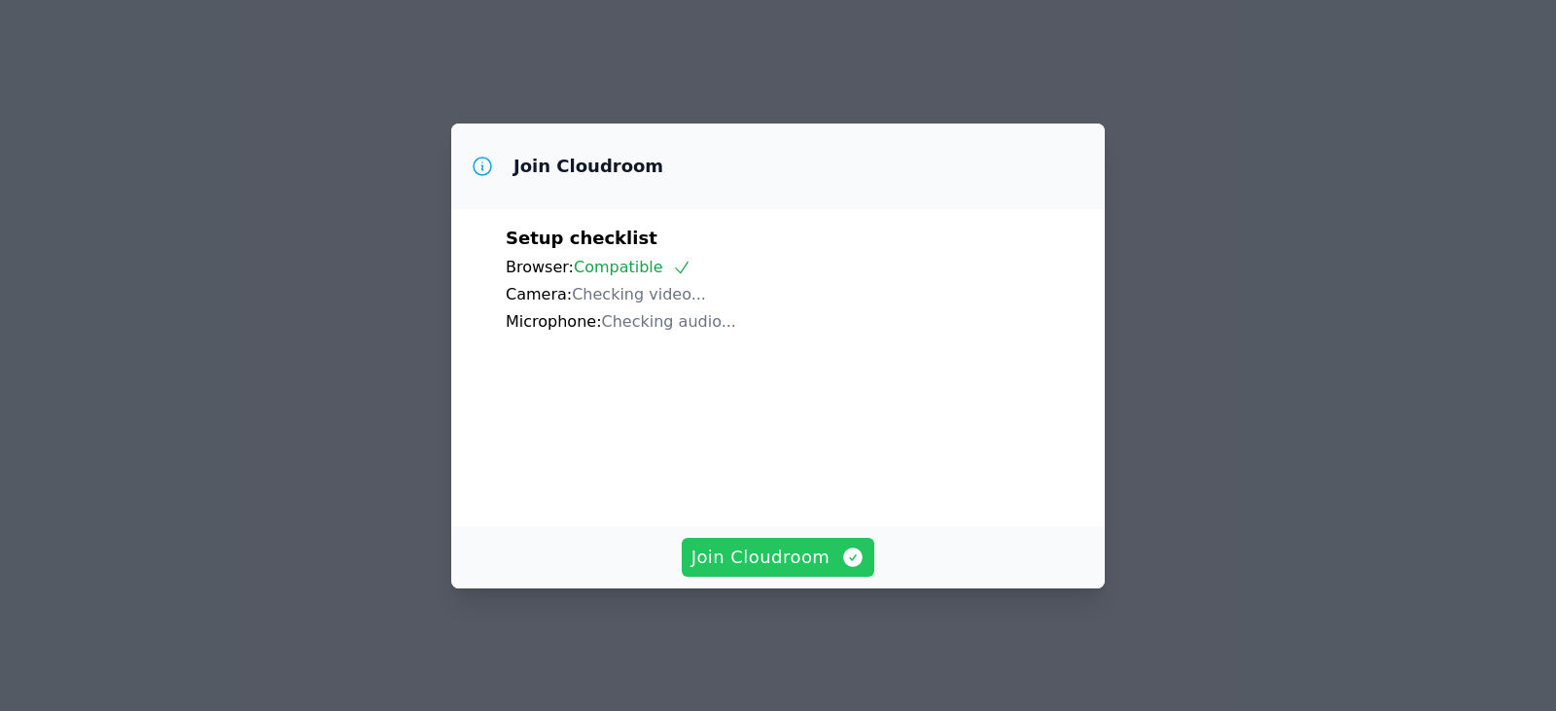
click at [766, 561] on span "Join Cloudroom" at bounding box center [778, 557] width 174 height 27
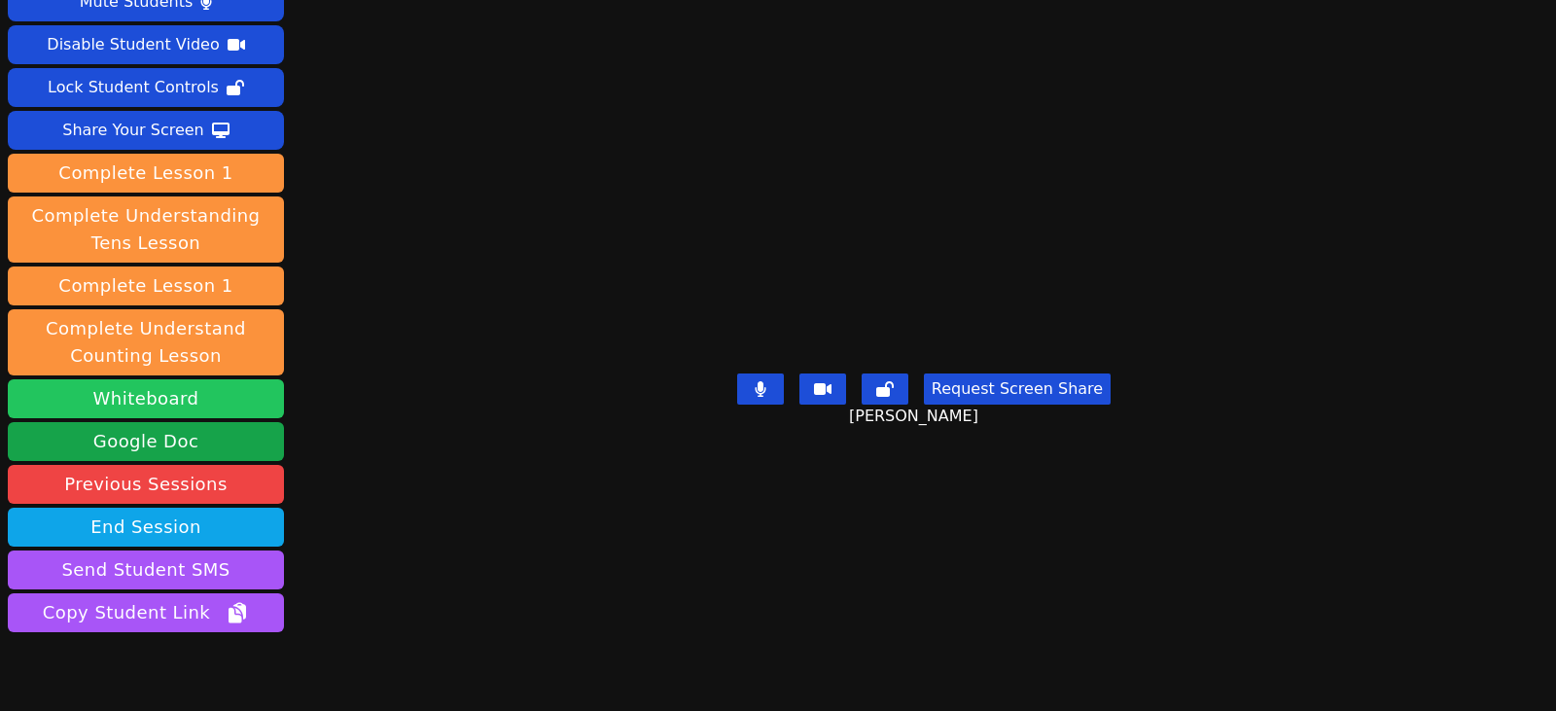
scroll to position [145, 0]
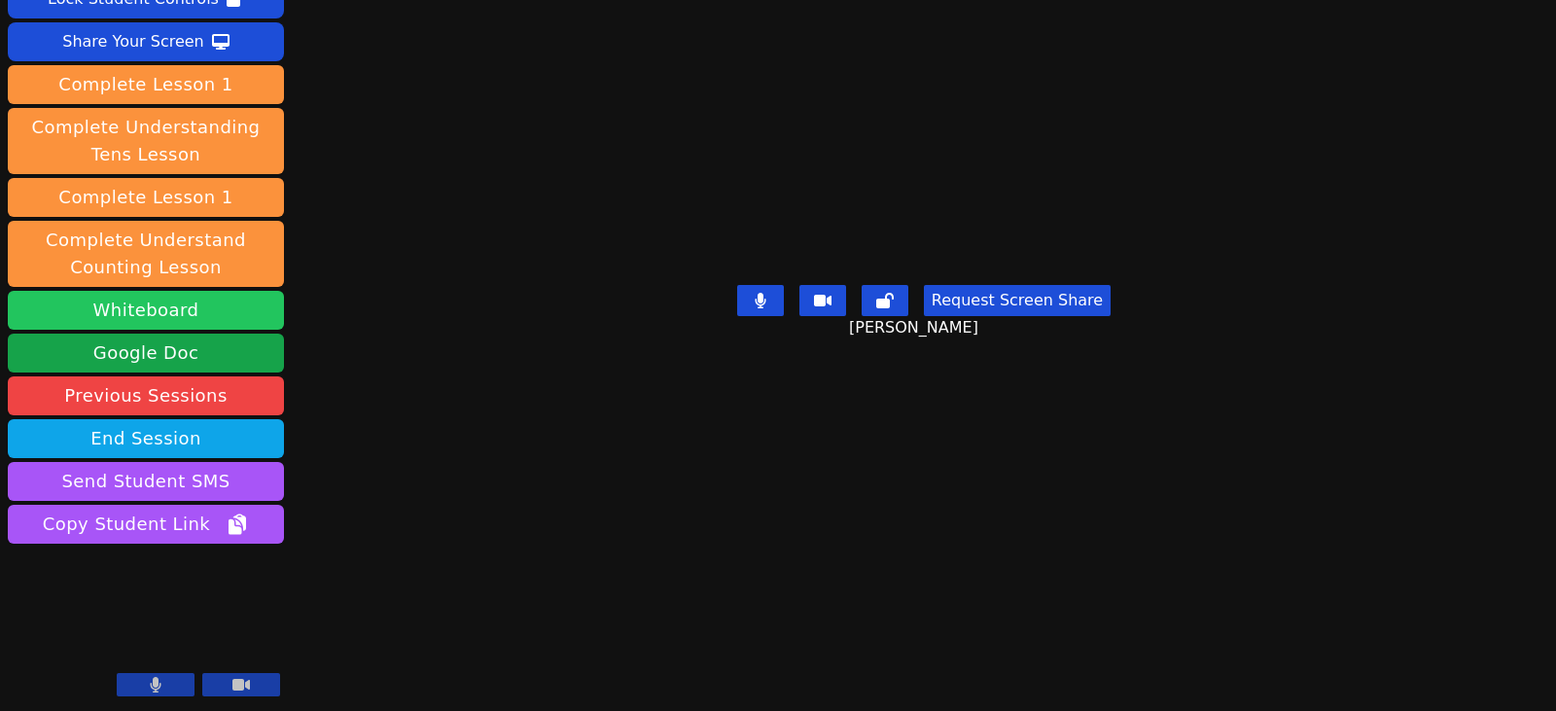
click at [146, 315] on button "Whiteboard" at bounding box center [146, 310] width 276 height 39
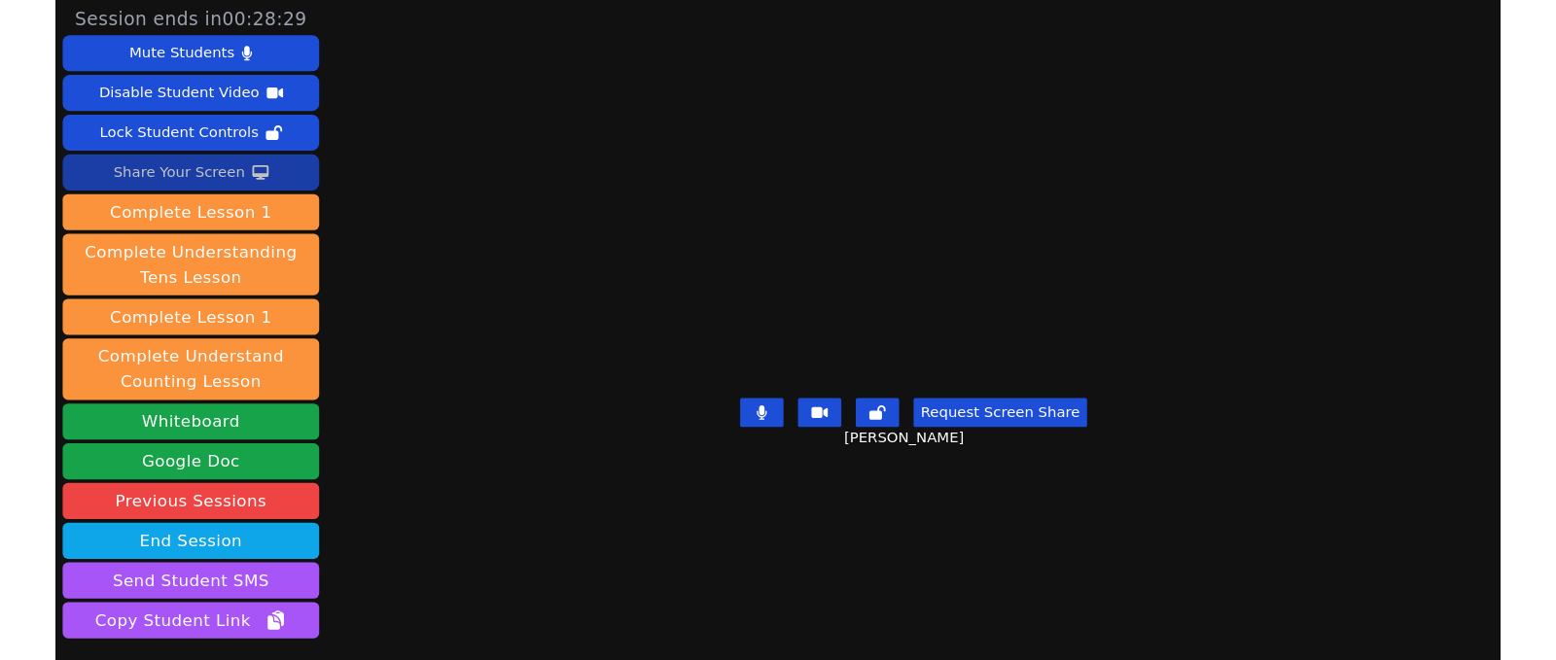
scroll to position [0, 0]
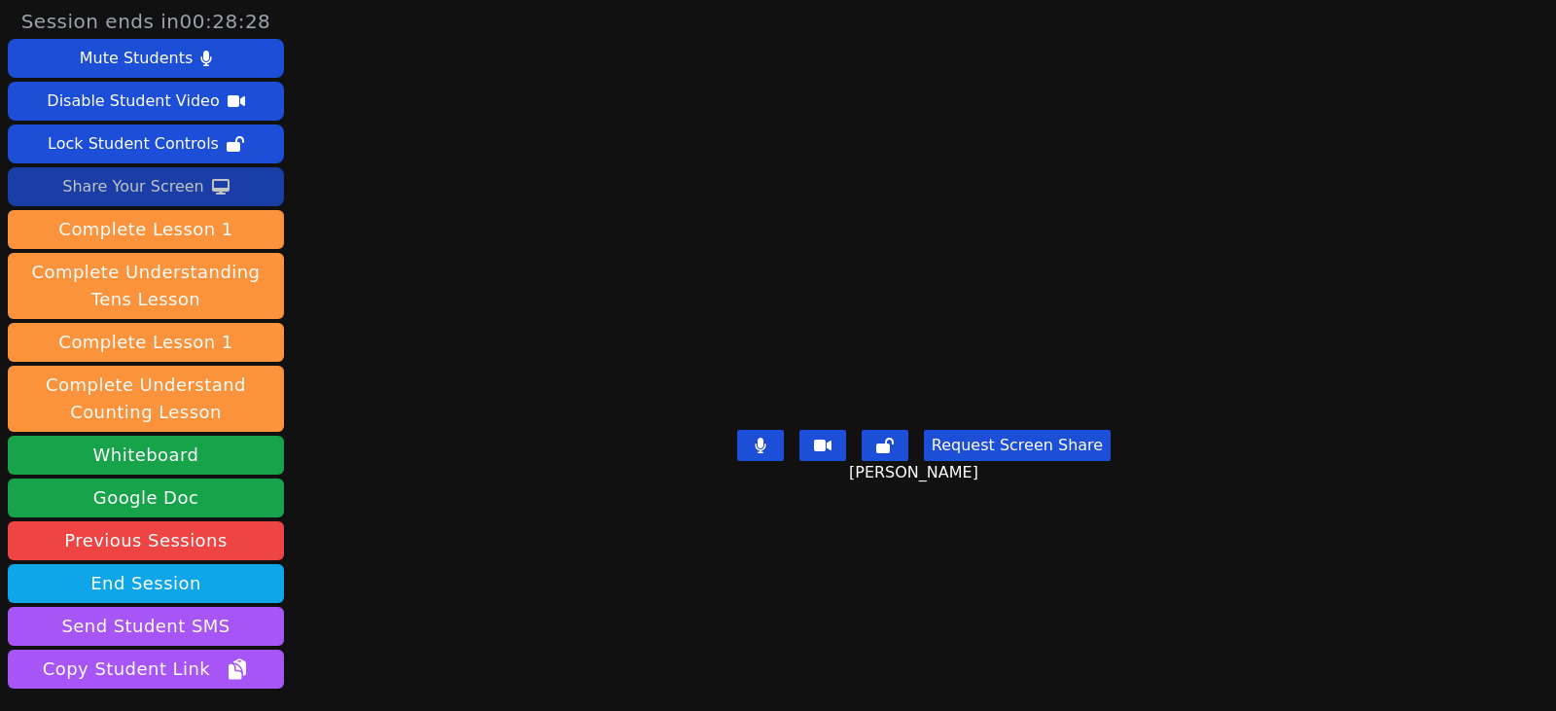
click at [173, 177] on div "Share Your Screen" at bounding box center [133, 186] width 142 height 31
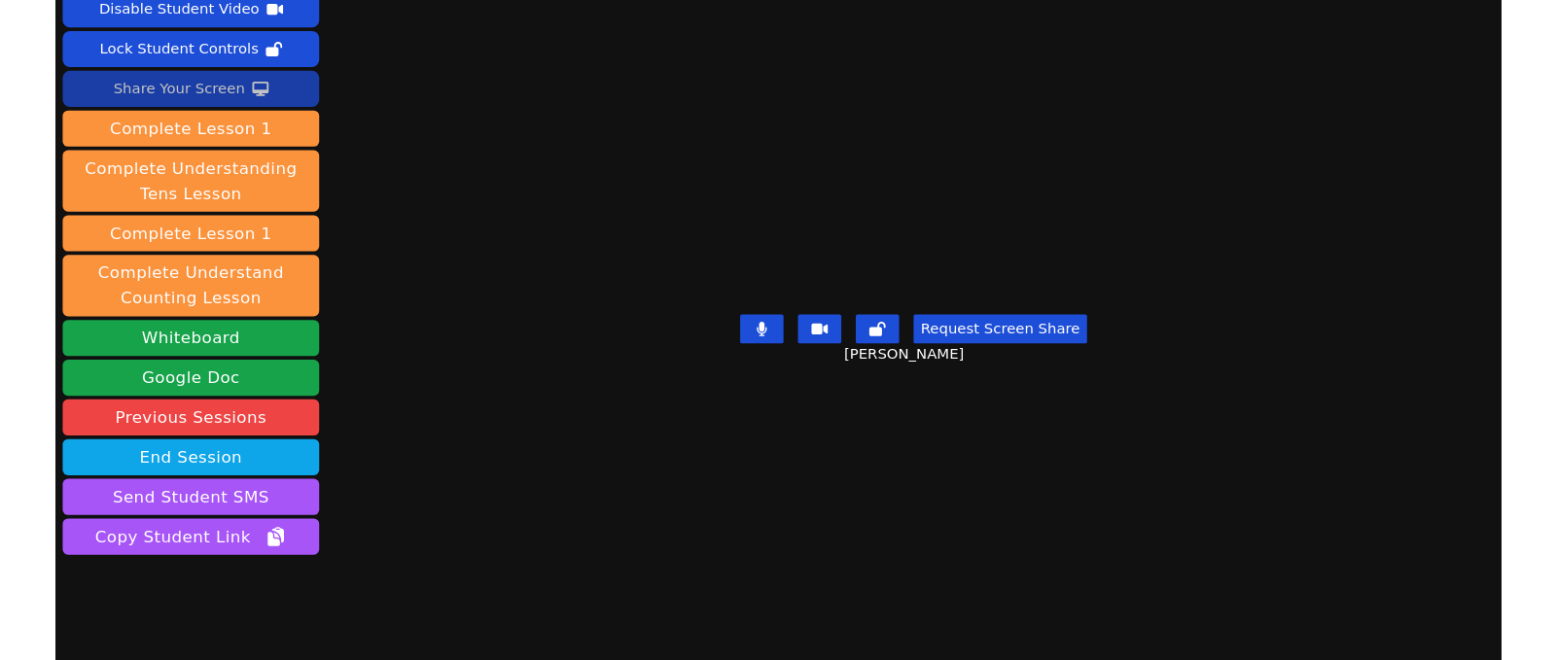
scroll to position [48, 0]
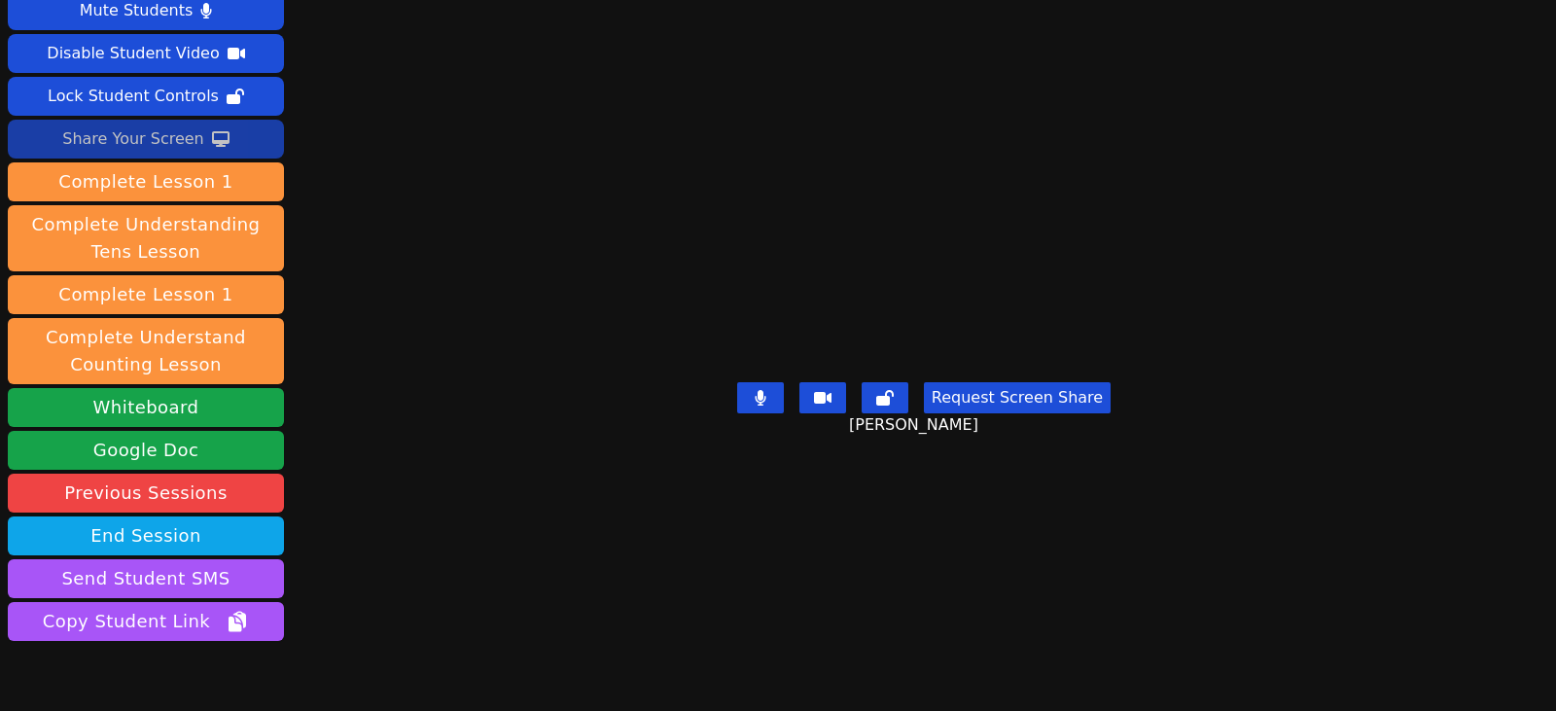
click at [179, 139] on div "Share Your Screen" at bounding box center [133, 139] width 142 height 31
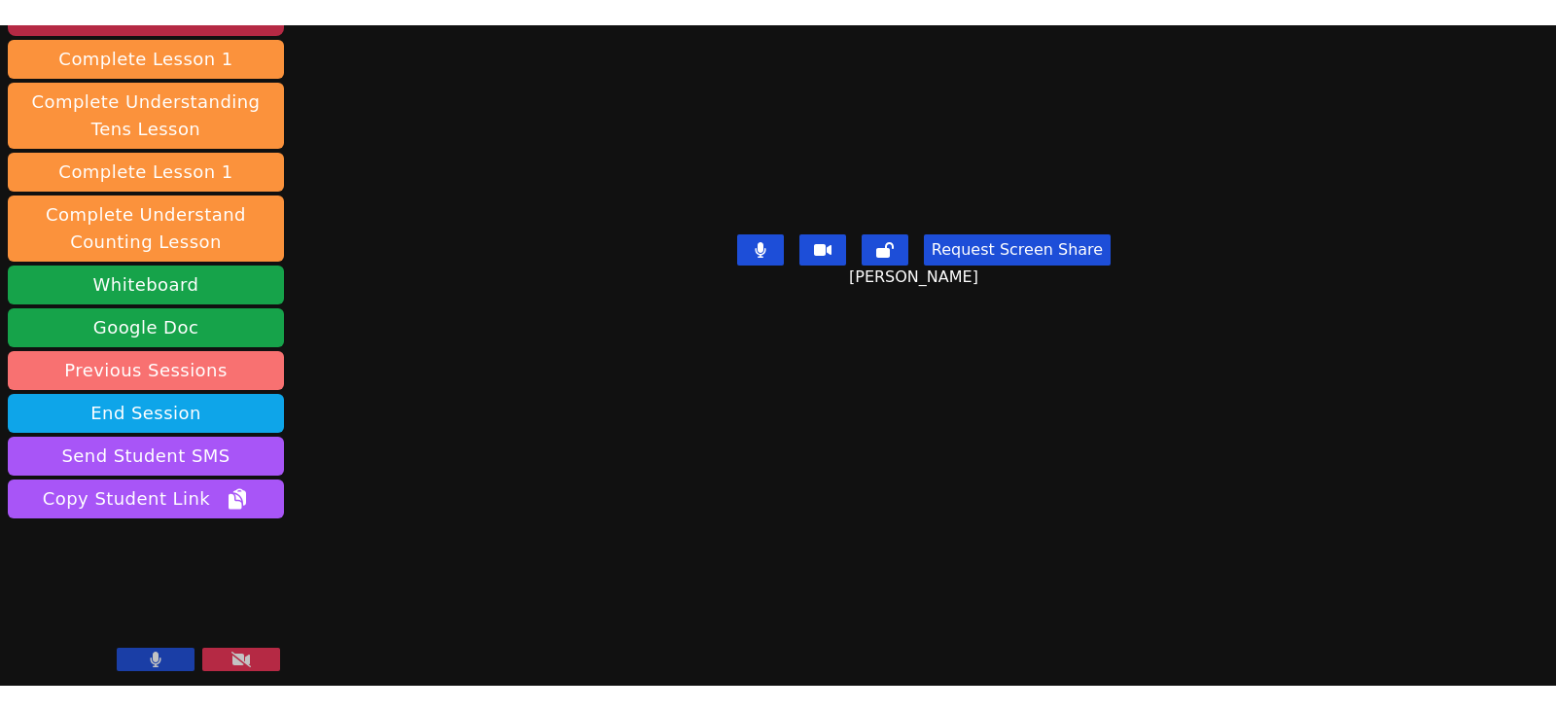
scroll to position [98, 0]
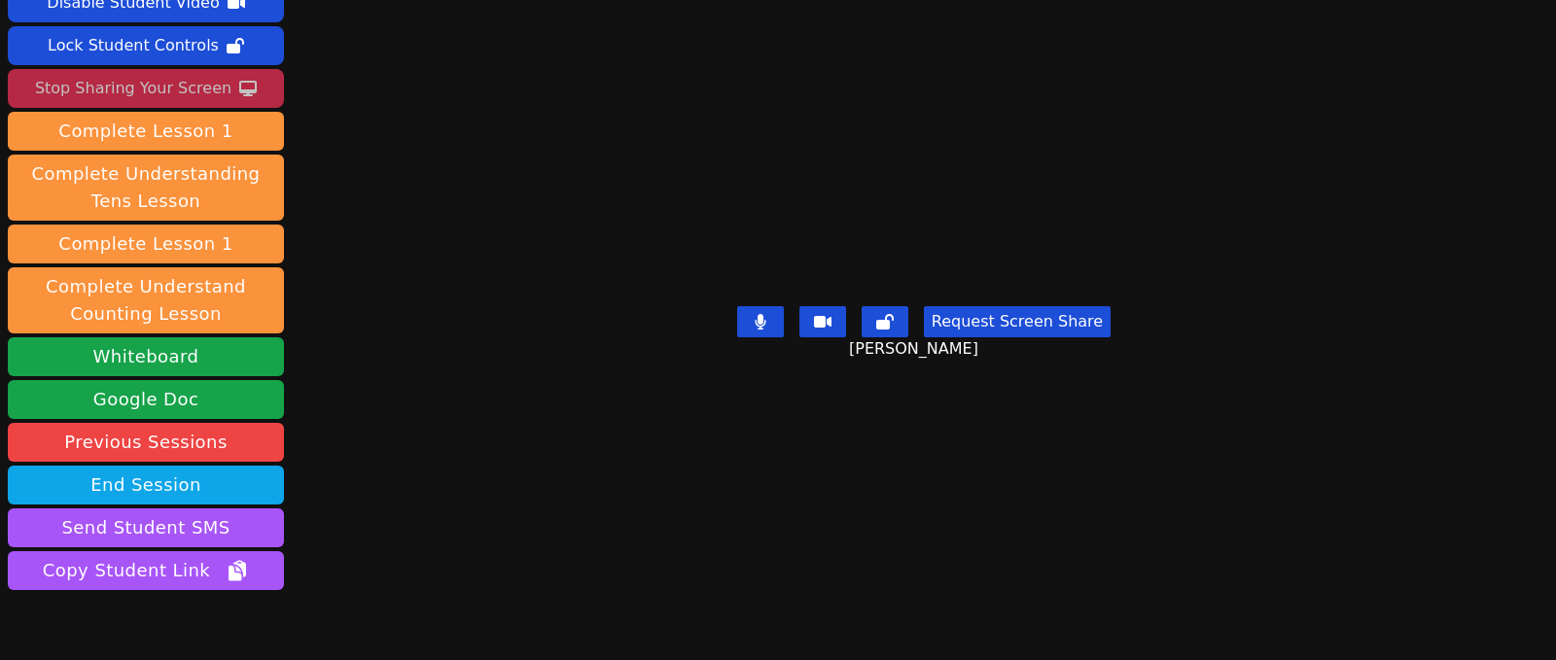
click at [130, 87] on div "Stop Sharing Your Screen" at bounding box center [133, 88] width 196 height 31
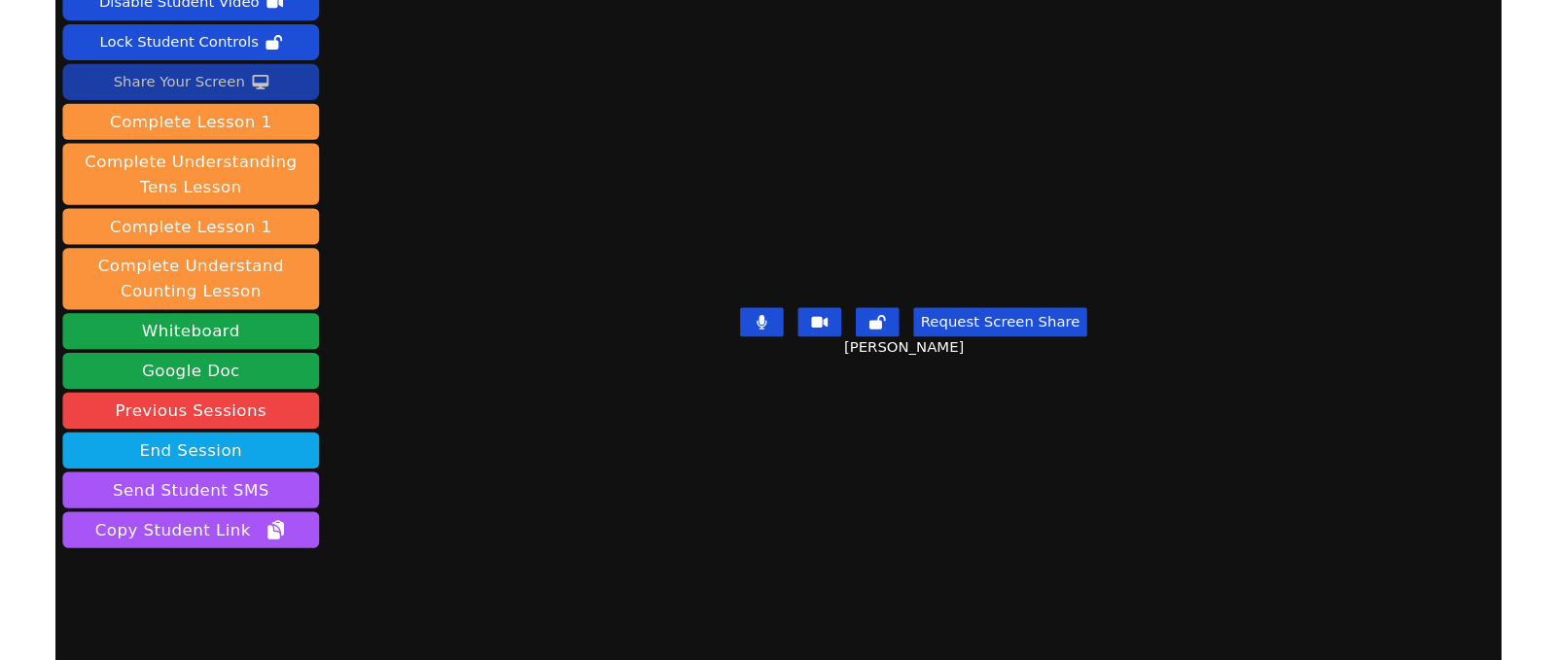
scroll to position [0, 0]
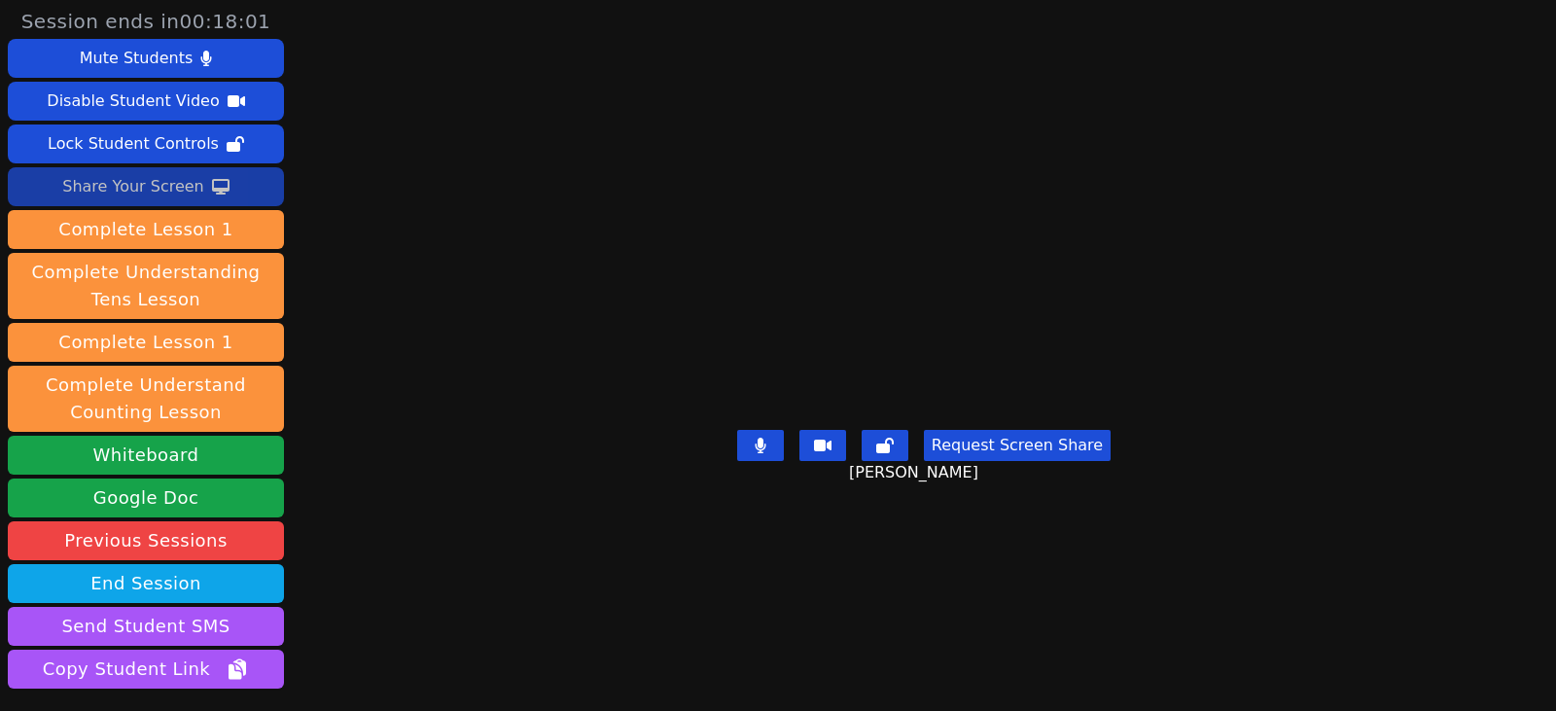
click at [187, 194] on div "Share Your Screen" at bounding box center [133, 186] width 142 height 31
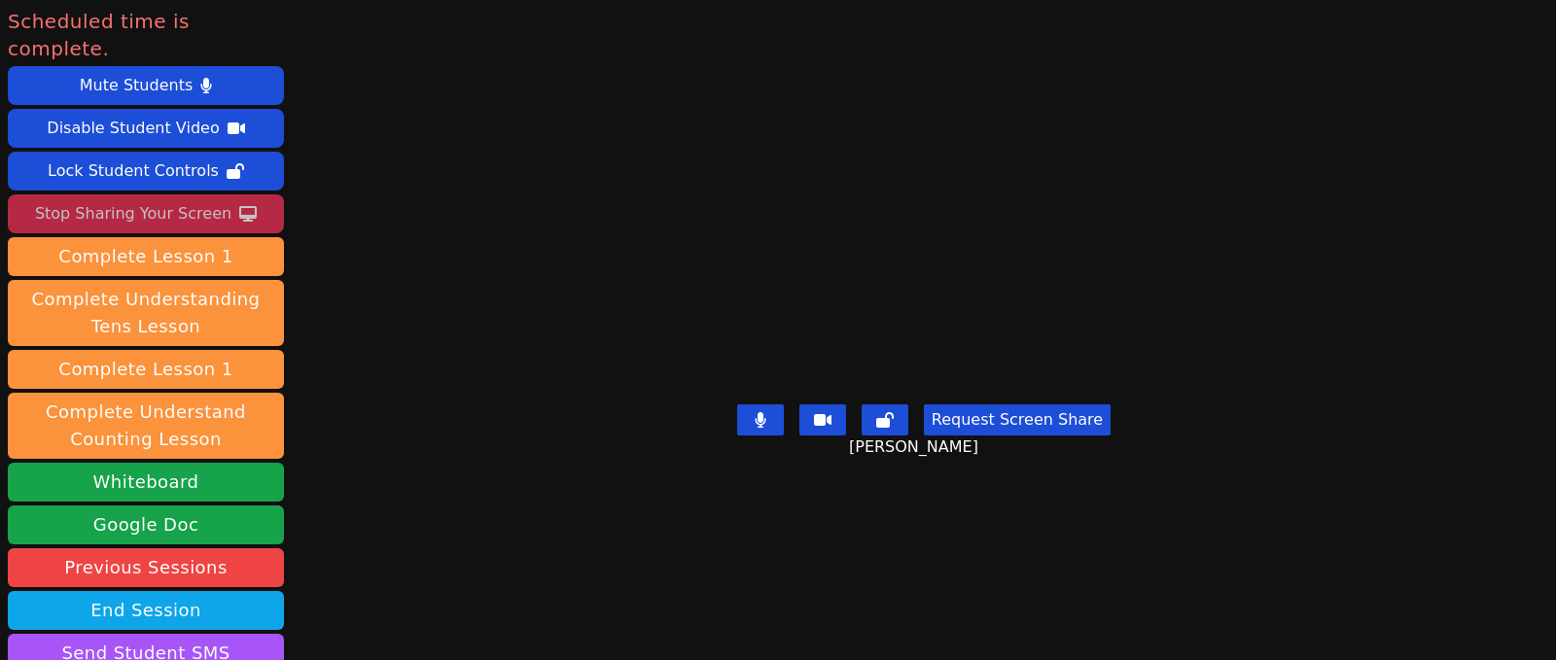
click at [188, 198] on div "Stop Sharing Your Screen" at bounding box center [133, 213] width 196 height 31
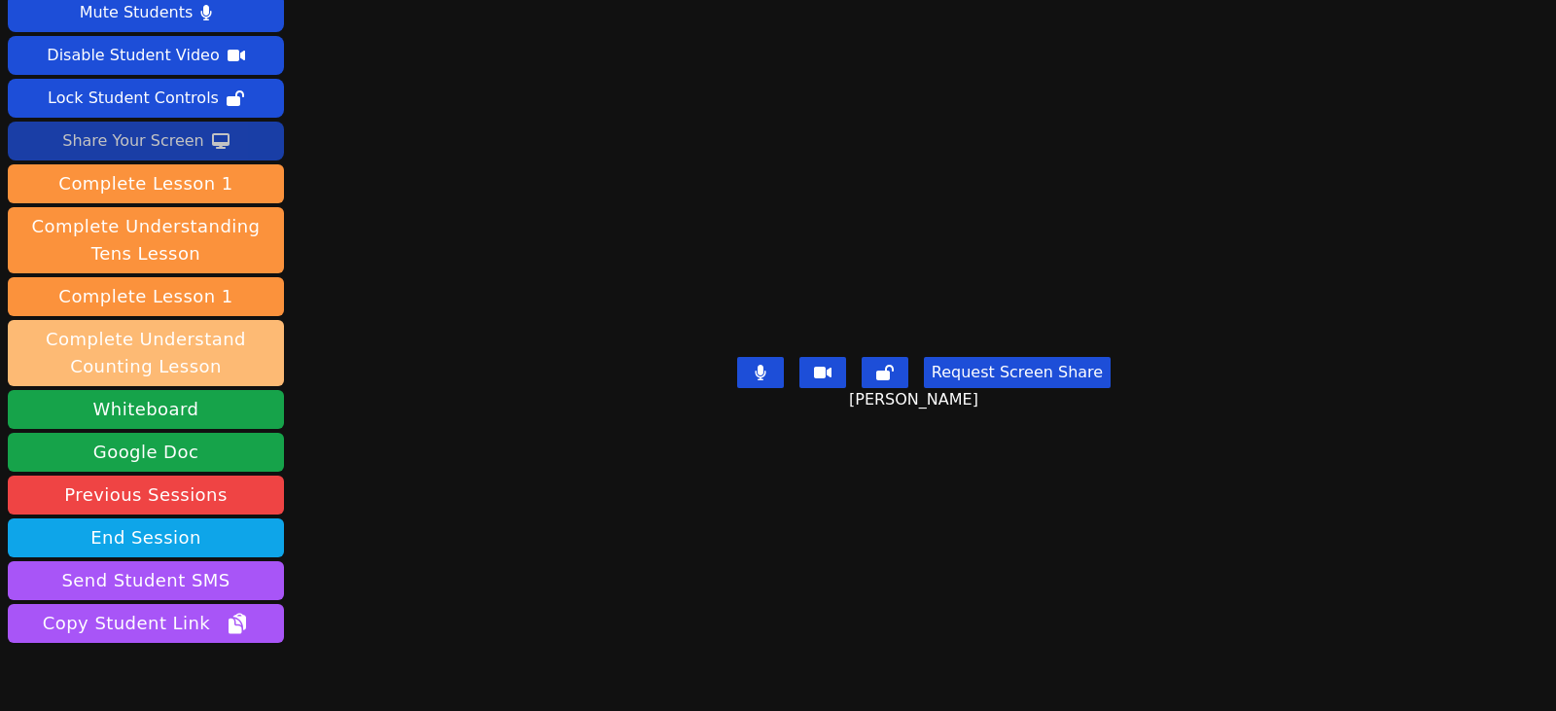
scroll to position [145, 0]
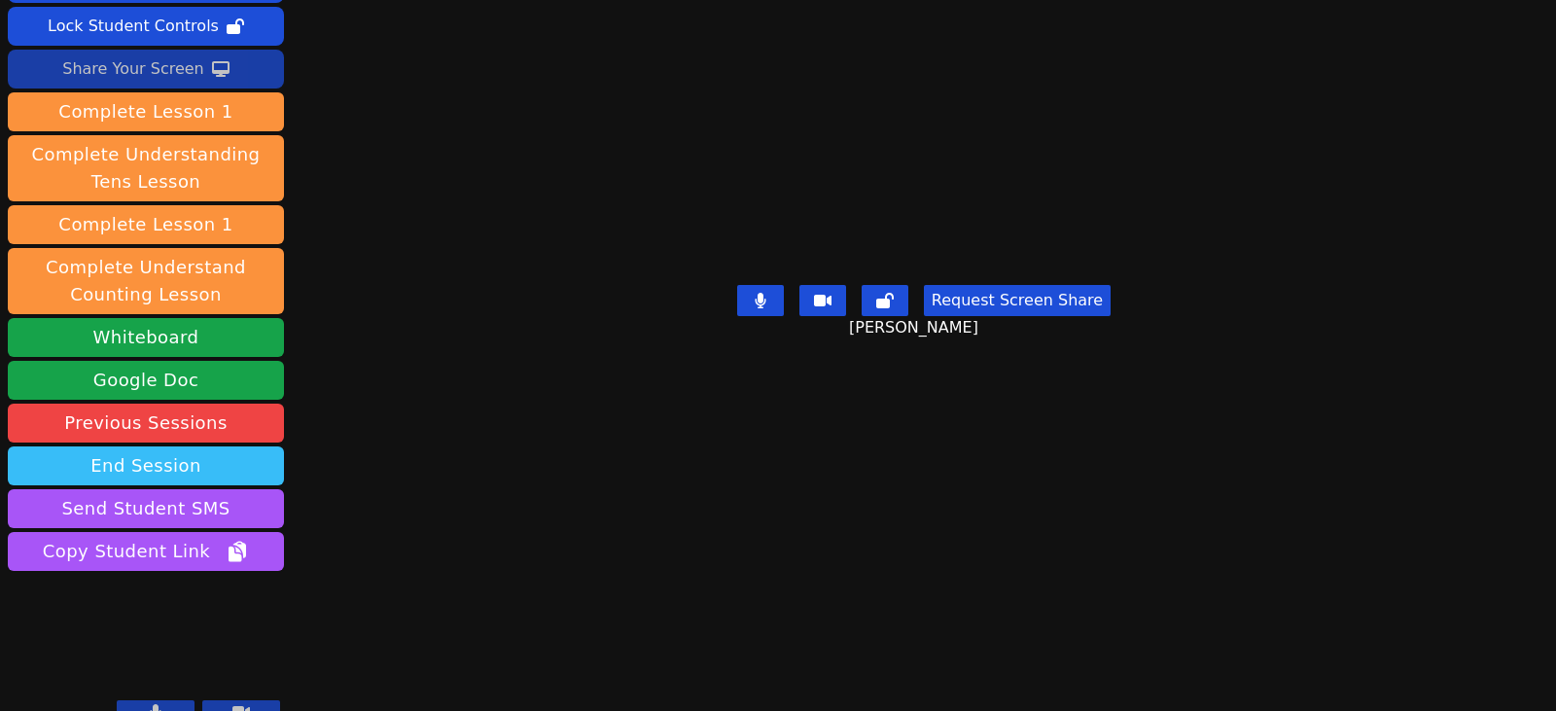
click at [159, 450] on button "End Session" at bounding box center [146, 465] width 276 height 39
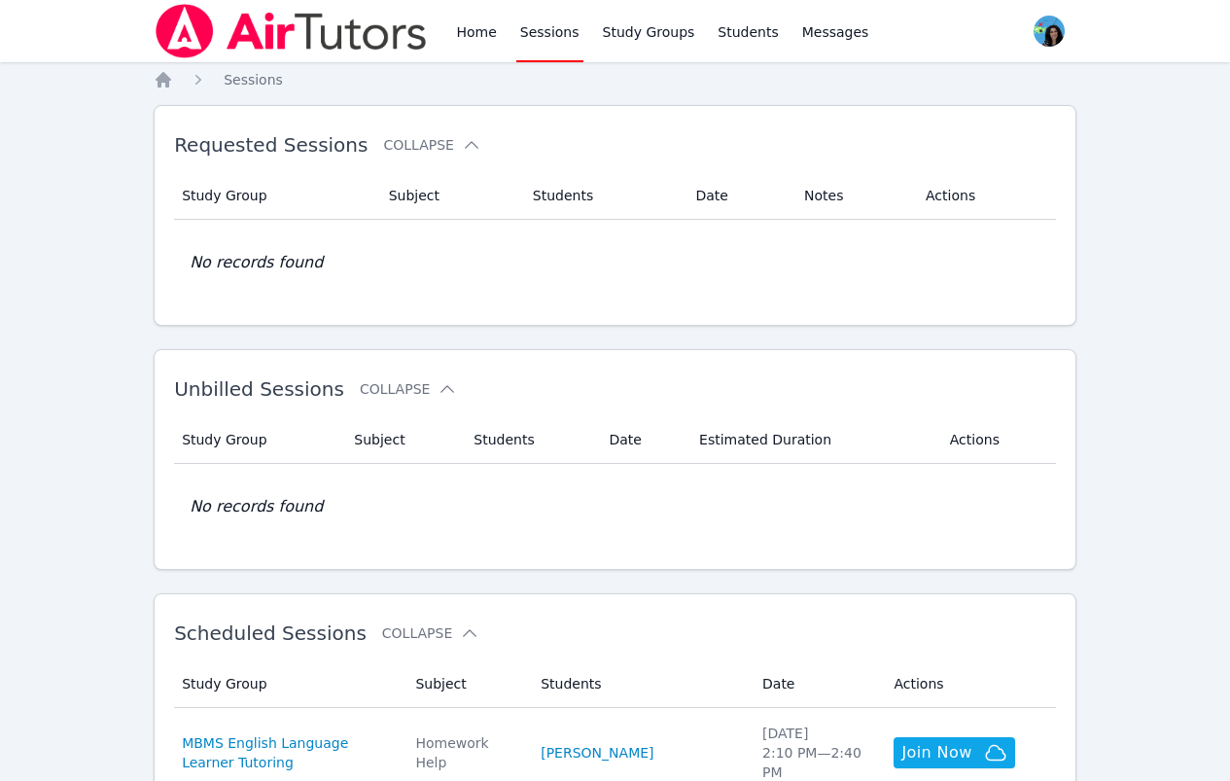
click at [543, 22] on link "Sessions" at bounding box center [549, 31] width 67 height 62
click at [543, 41] on link "Sessions" at bounding box center [549, 31] width 67 height 62
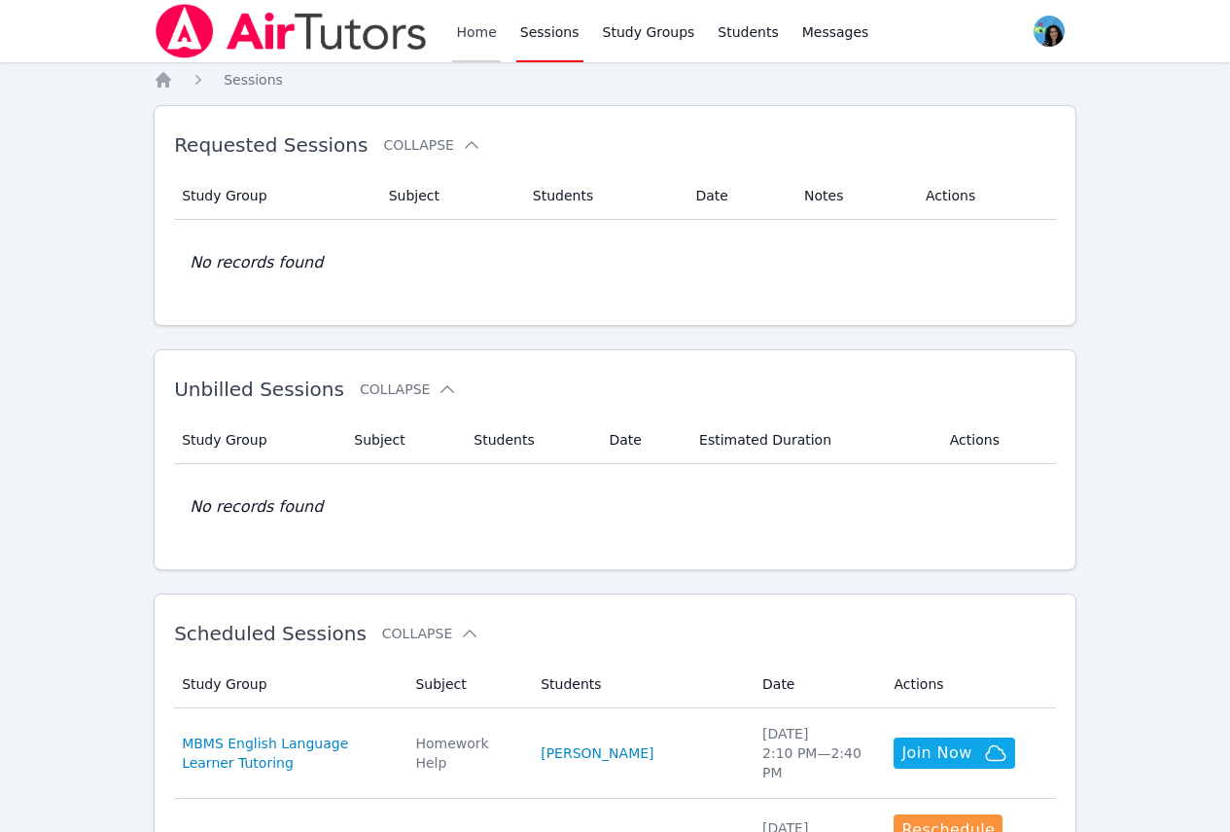
click at [470, 26] on link "Home" at bounding box center [476, 31] width 48 height 62
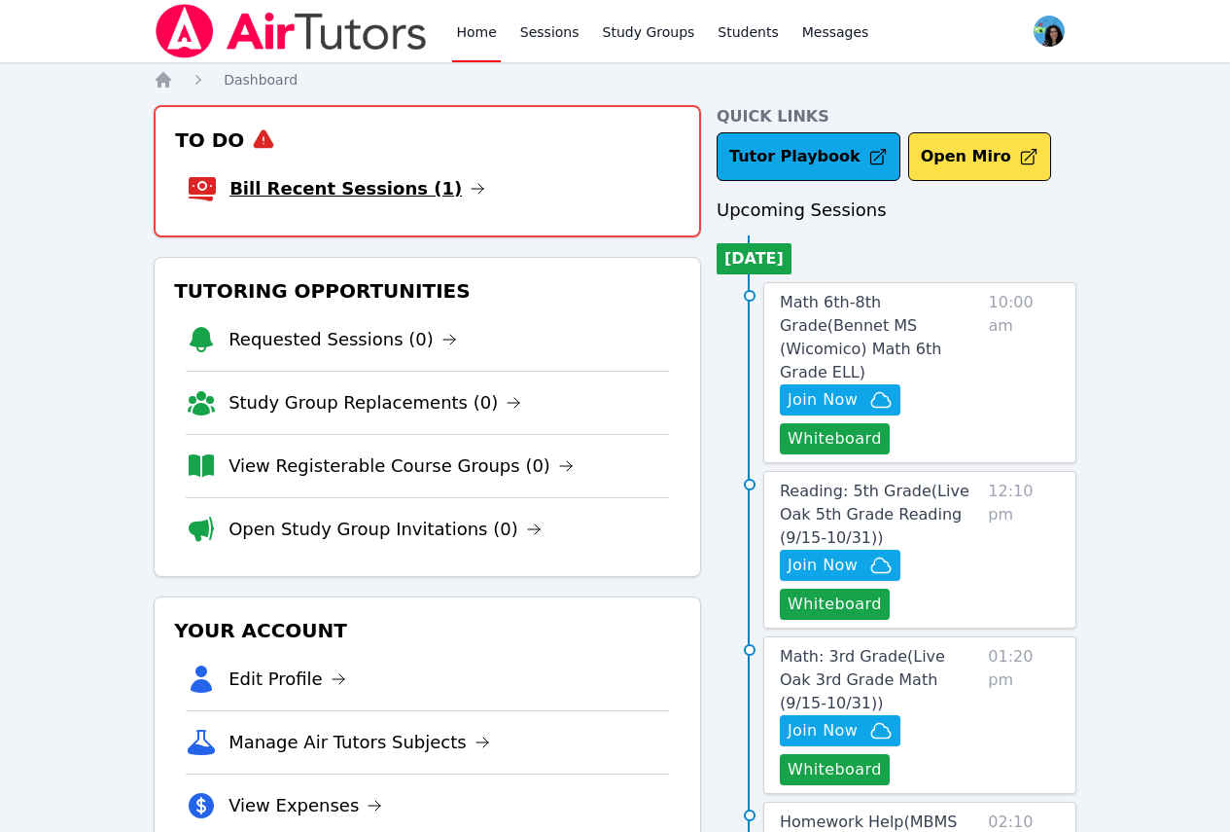
click at [470, 185] on icon at bounding box center [478, 189] width 16 height 16
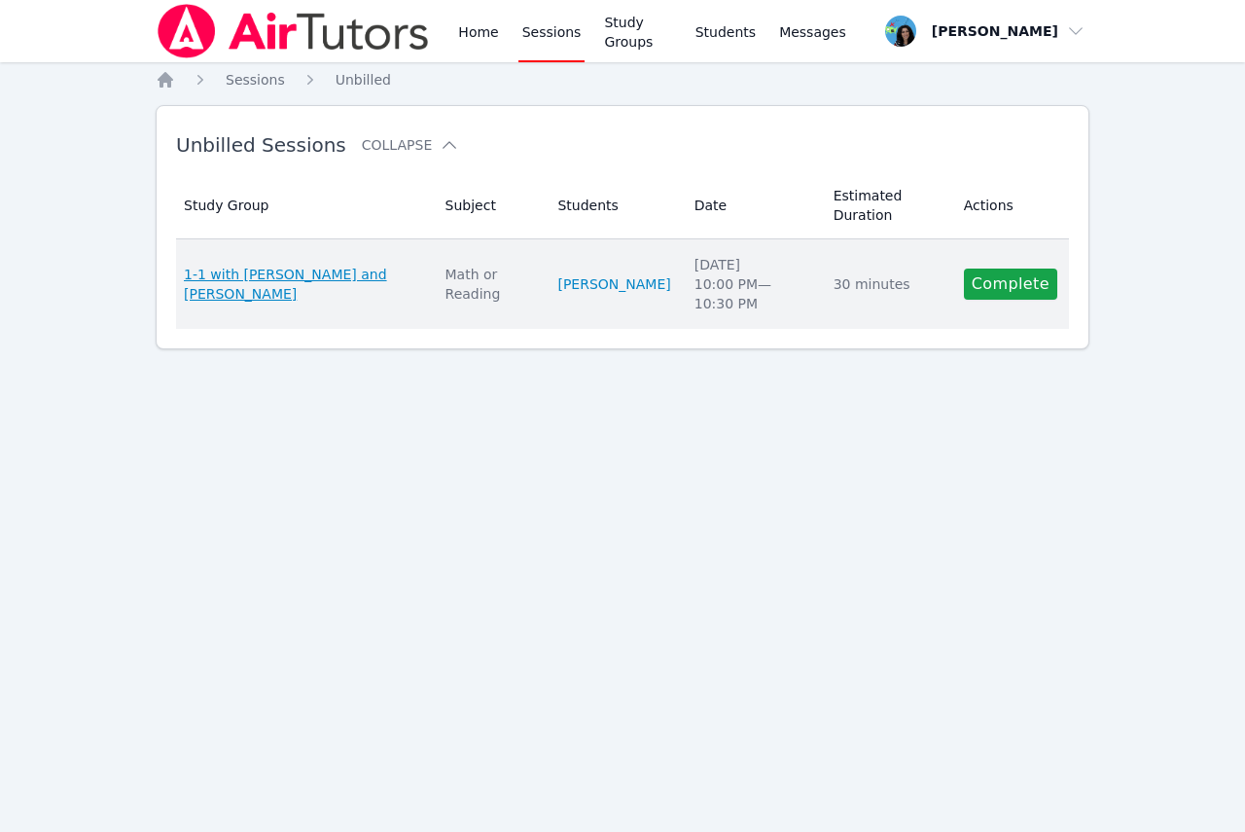
click at [350, 269] on span "1-1 with [PERSON_NAME] and [PERSON_NAME]" at bounding box center [303, 284] width 238 height 39
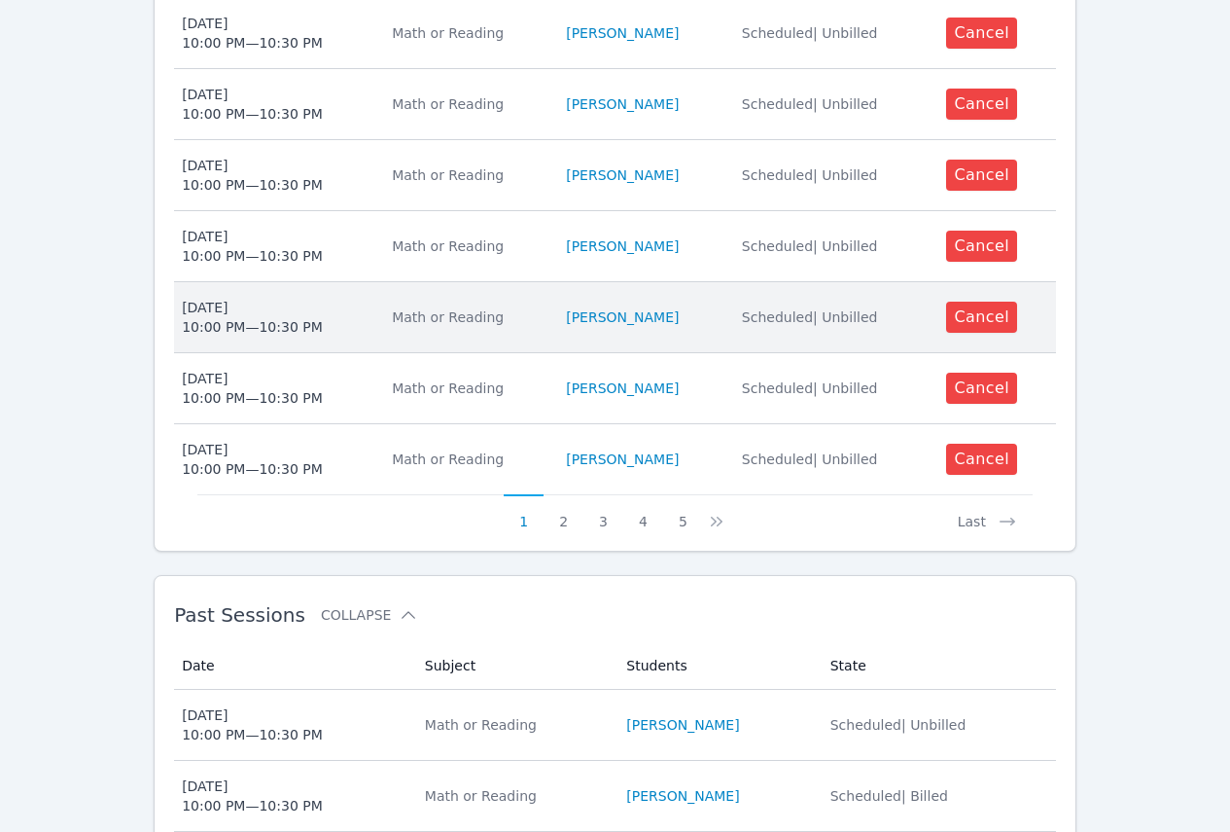
scroll to position [1089, 0]
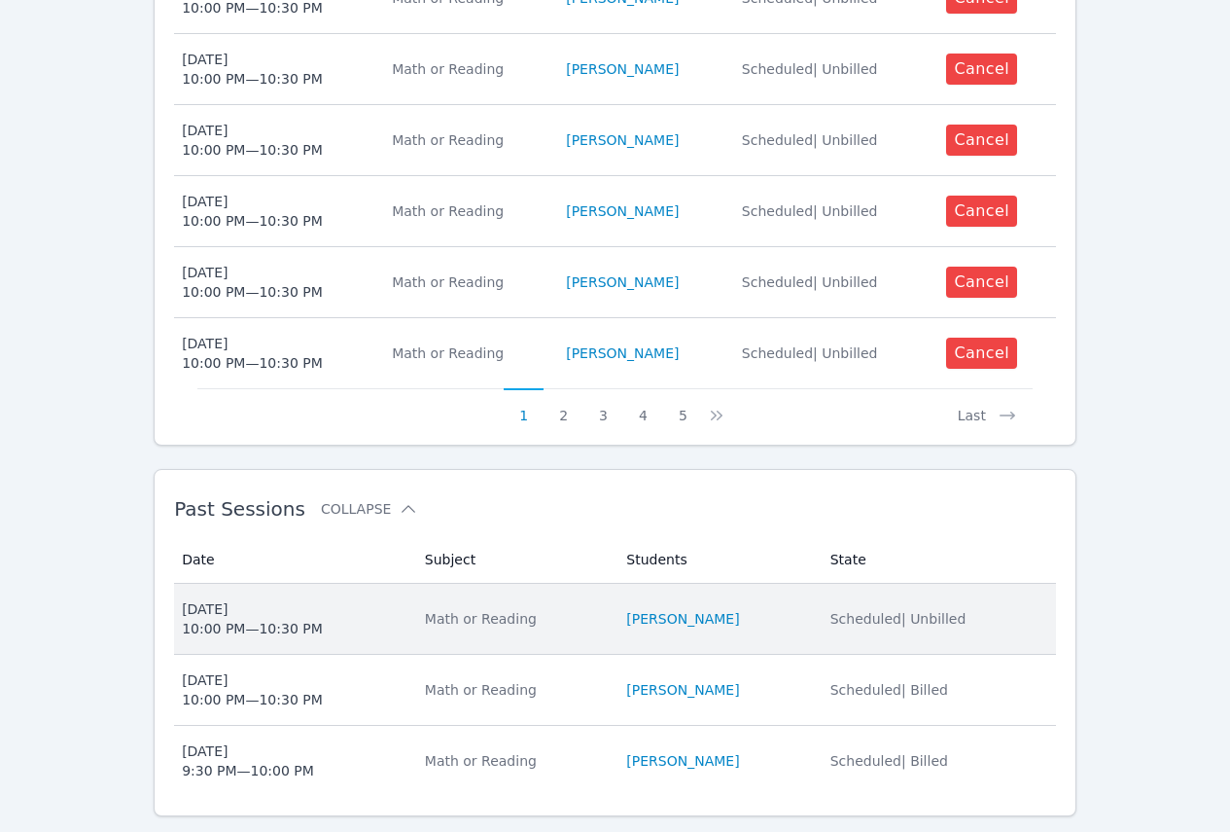
click at [355, 599] on span "[DATE] 10:00 PM — 10:30 PM" at bounding box center [292, 618] width 220 height 39
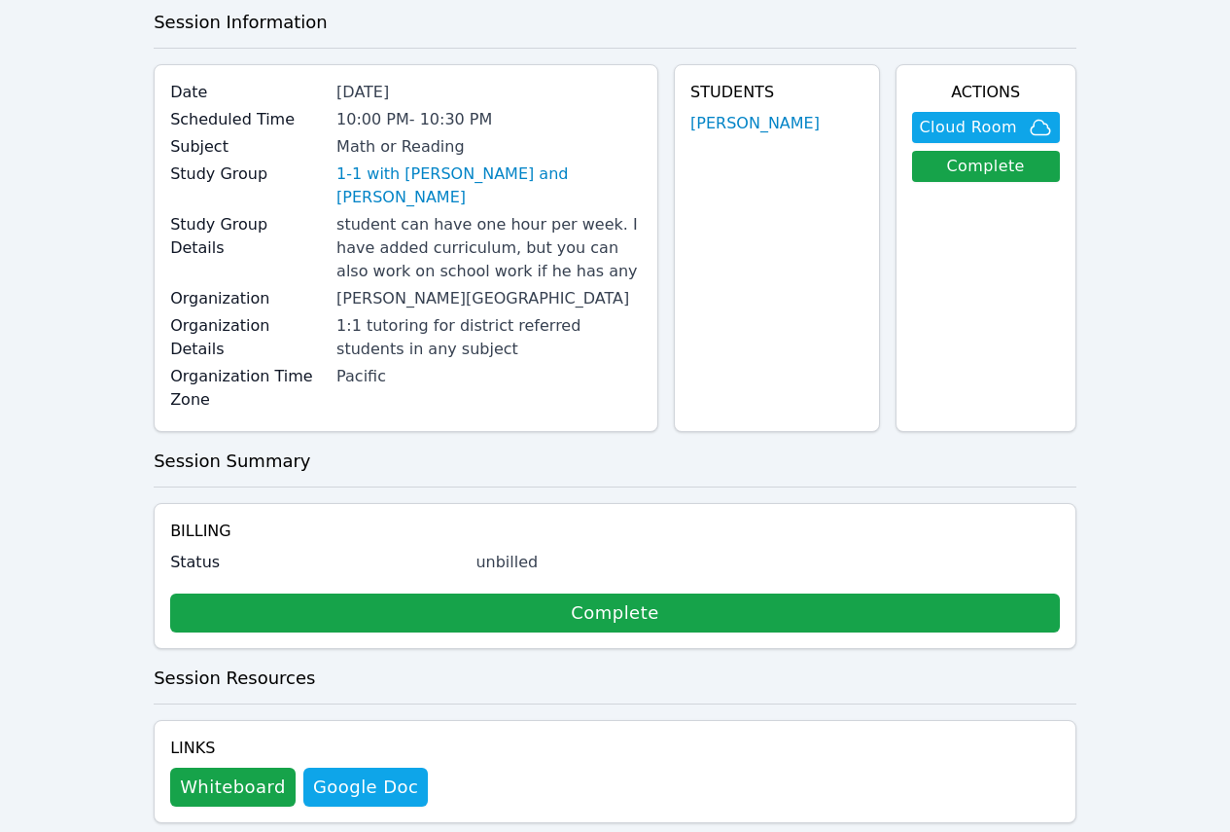
scroll to position [292, 0]
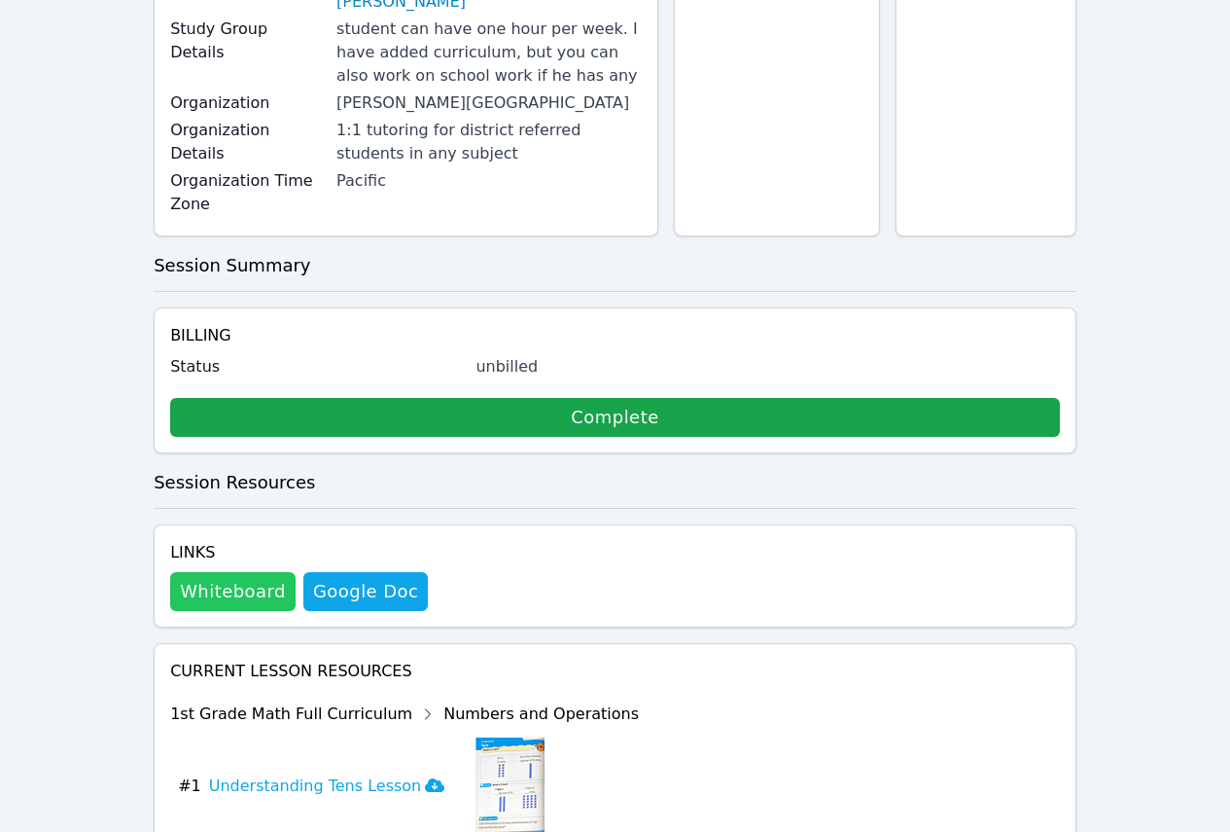
click at [250, 572] on button "Whiteboard" at bounding box center [232, 591] width 125 height 39
click at [1119, 228] on div "Home Sessions Study Groups Students Messages Open user menu [PERSON_NAME] Open …" at bounding box center [615, 739] width 1230 height 2063
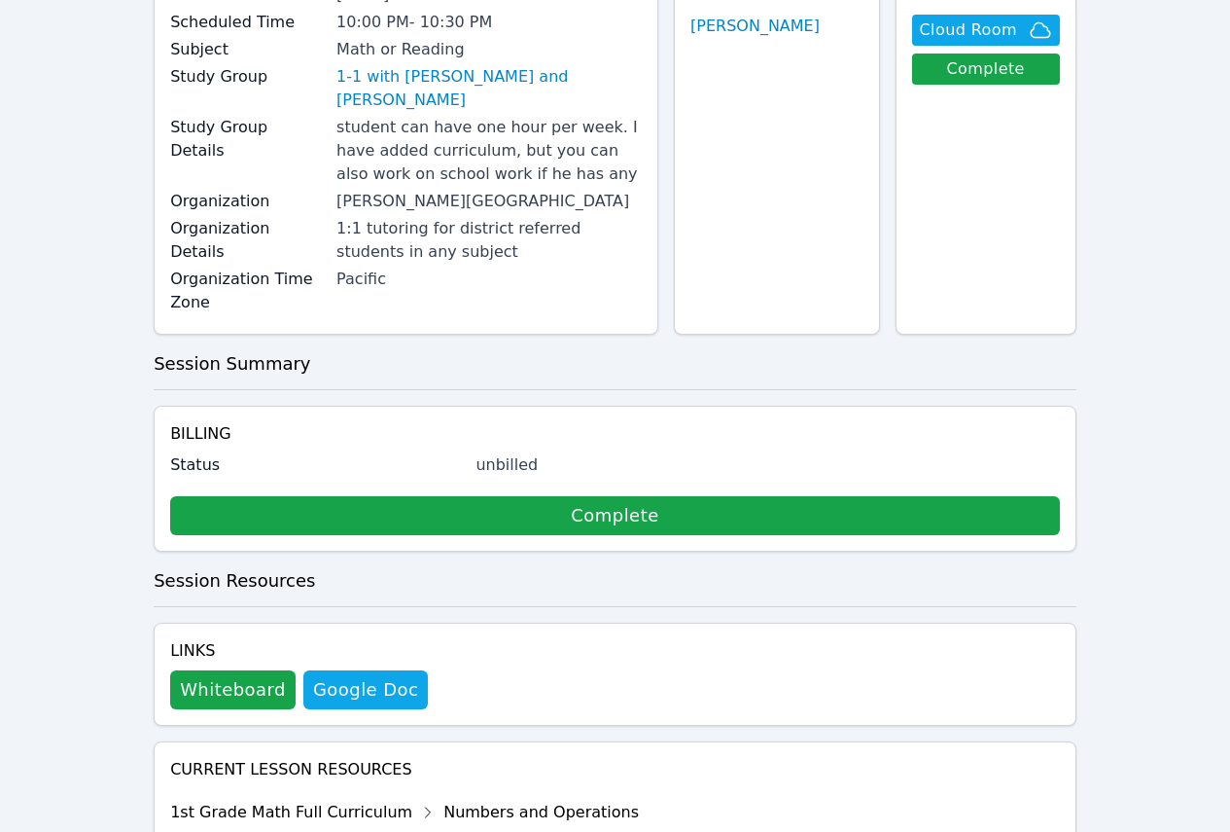
scroll to position [0, 0]
